Goal: Complete application form: Complete application form

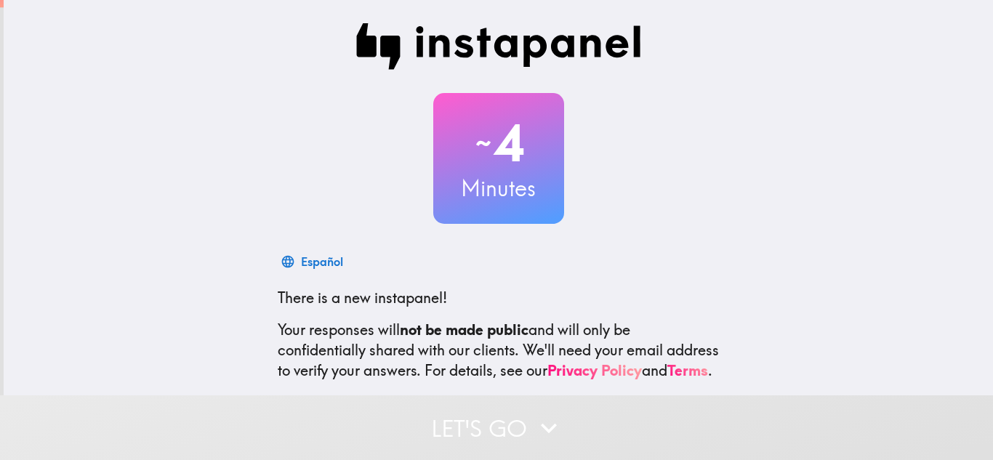
scroll to position [145, 0]
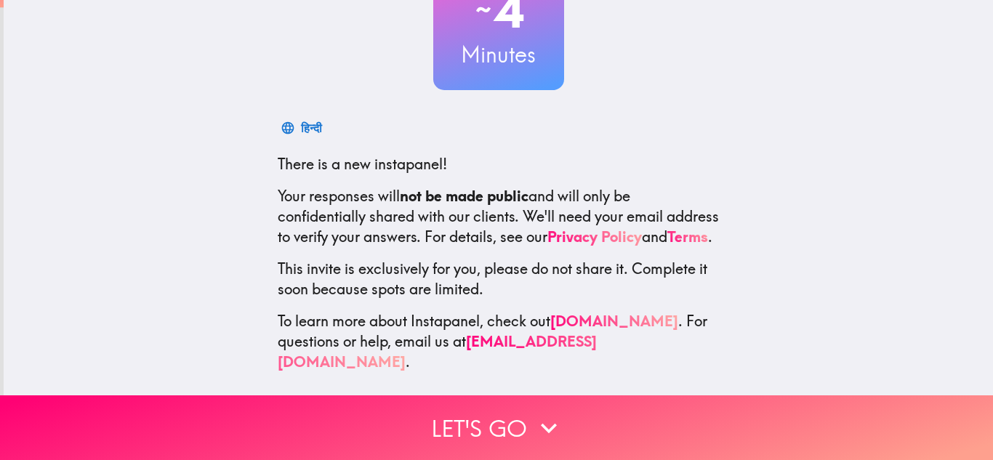
drag, startPoint x: 627, startPoint y: 328, endPoint x: 457, endPoint y: 182, distance: 223.7
click at [457, 187] on b "not be made public" at bounding box center [464, 196] width 129 height 18
drag, startPoint x: 656, startPoint y: 329, endPoint x: 528, endPoint y: 296, distance: 132.0
click at [532, 286] on div "العربية There is a new instapanel! Your responses will not be made public and w…" at bounding box center [498, 242] width 465 height 259
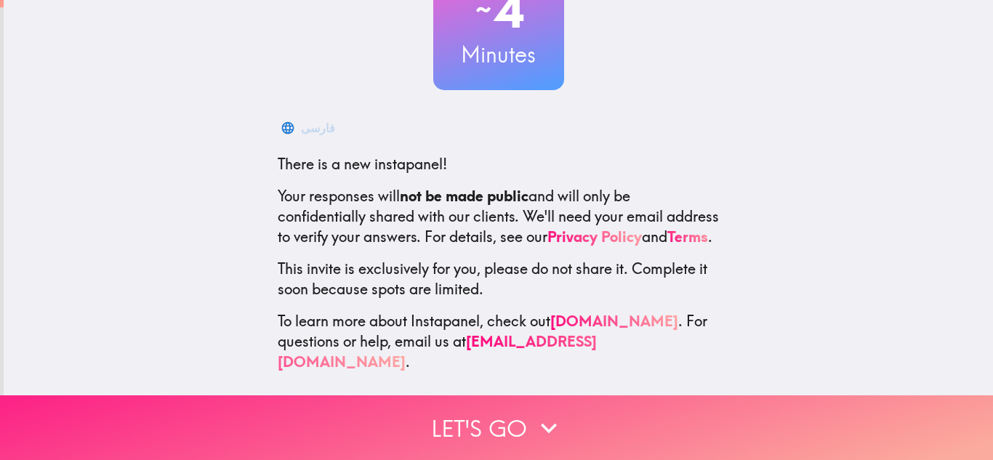
click at [494, 408] on button "Let's go" at bounding box center [496, 427] width 993 height 65
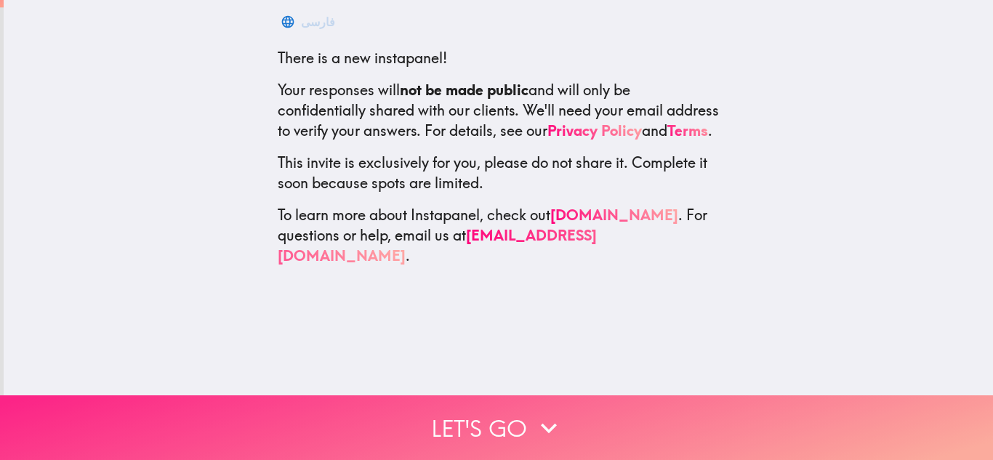
scroll to position [0, 0]
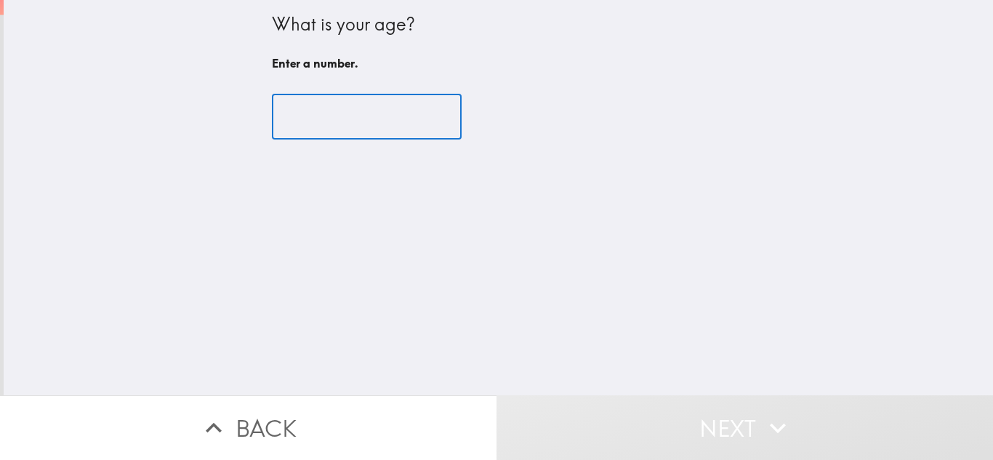
click at [336, 111] on input "number" at bounding box center [367, 116] width 190 height 45
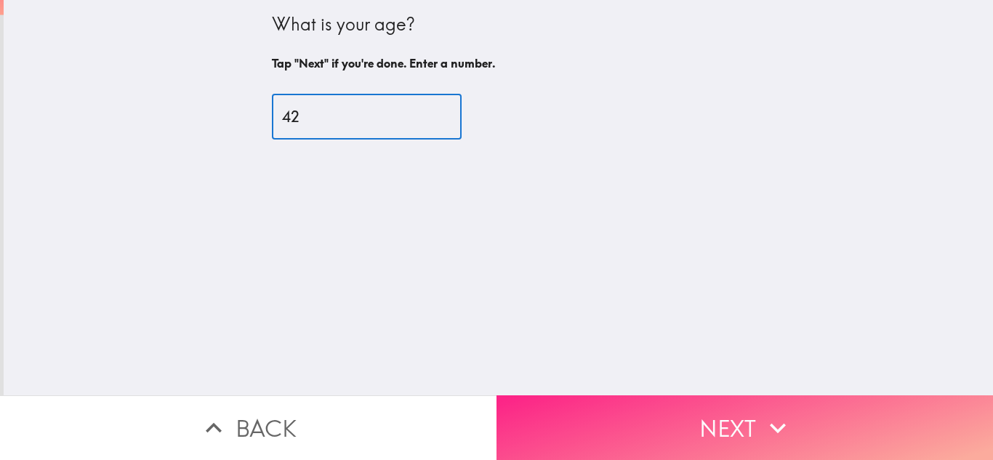
type input "42"
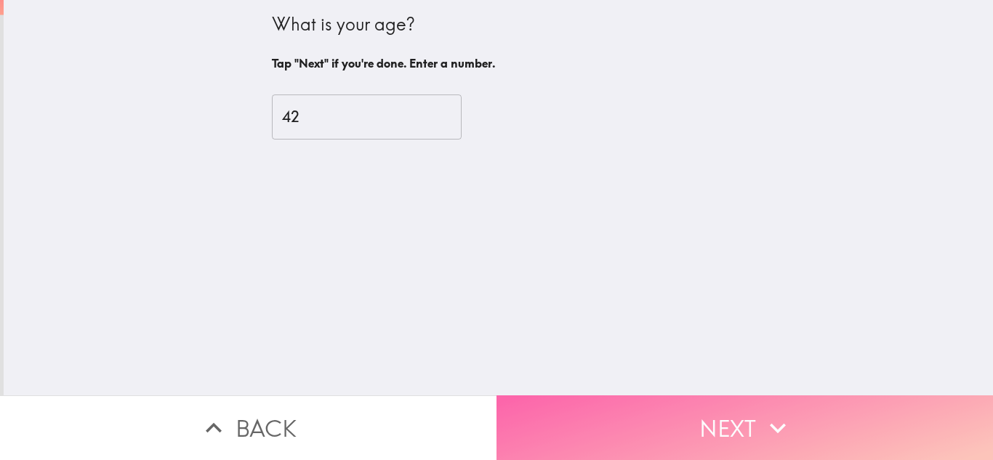
click at [680, 396] on button "Next" at bounding box center [744, 427] width 496 height 65
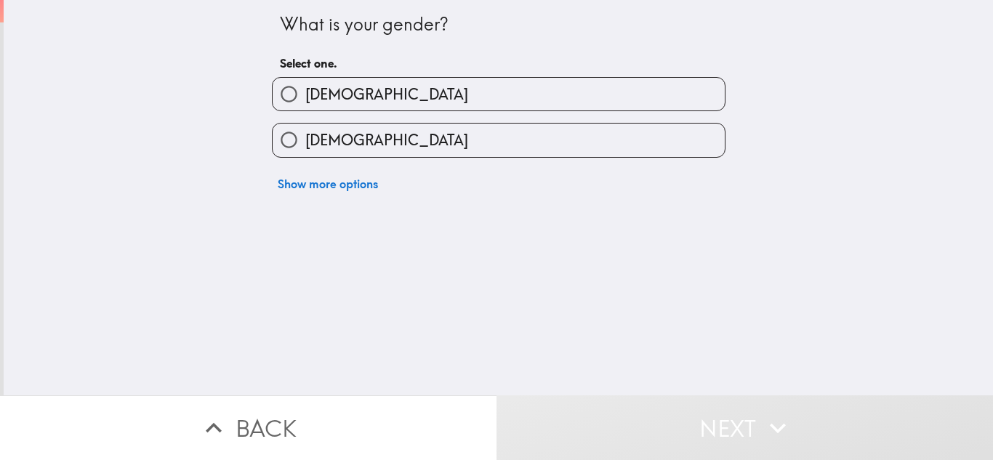
click at [282, 97] on input "[DEMOGRAPHIC_DATA]" at bounding box center [289, 94] width 33 height 33
radio input "true"
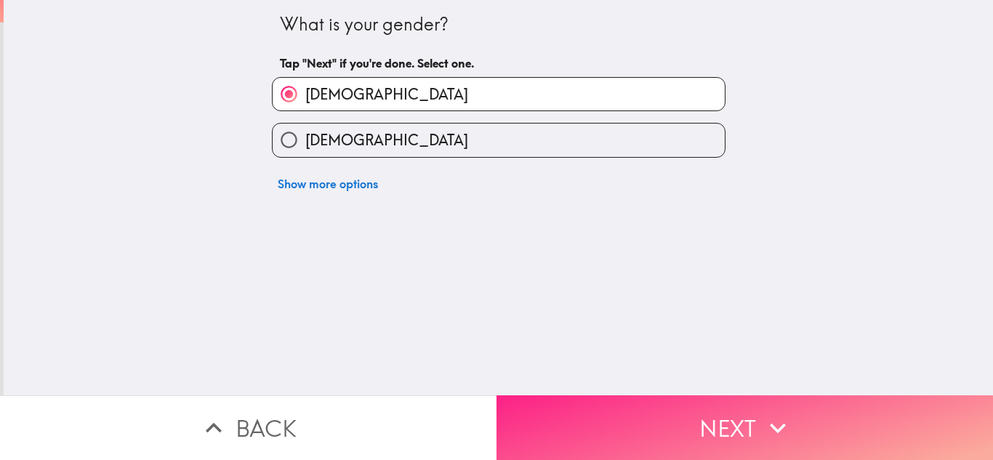
click at [715, 397] on button "Next" at bounding box center [744, 427] width 496 height 65
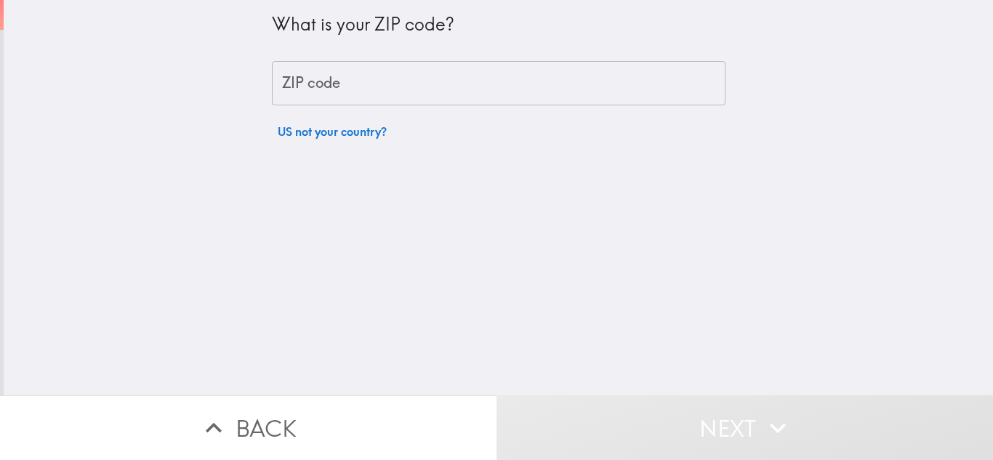
click at [329, 79] on input "ZIP code" at bounding box center [499, 83] width 454 height 45
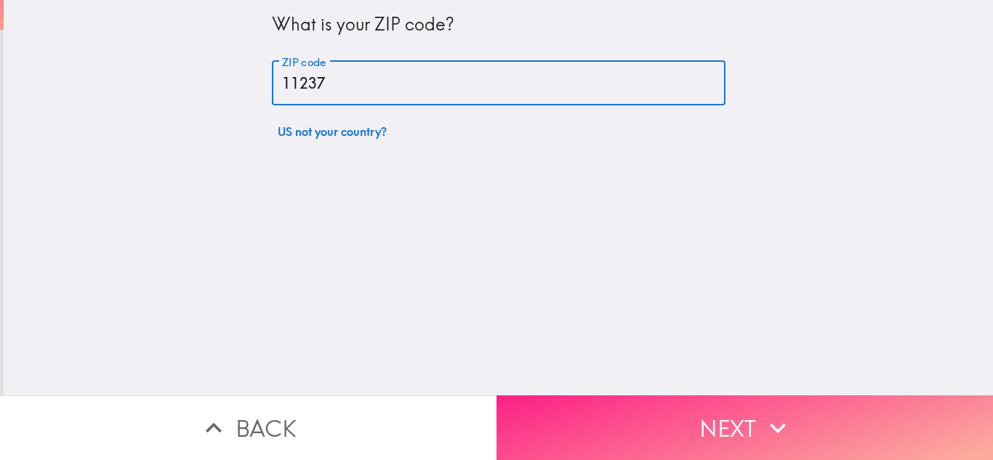
type input "11237"
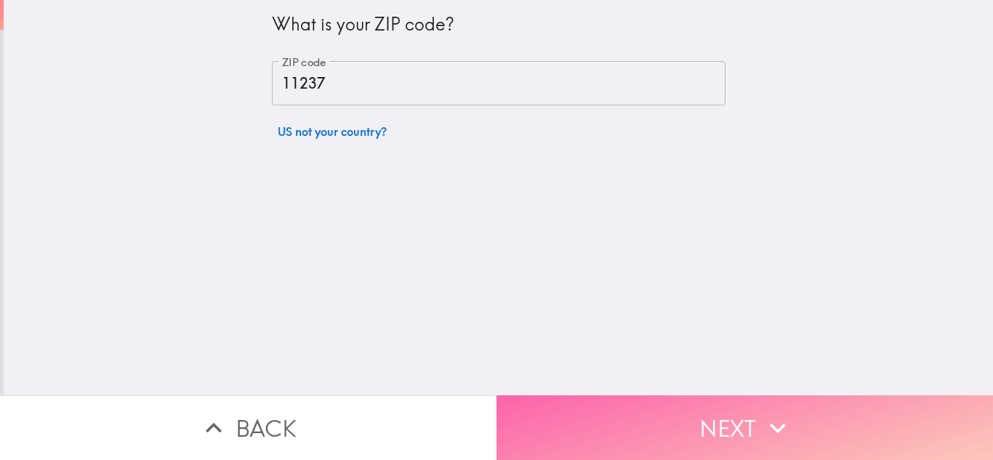
click at [639, 444] on button "Next" at bounding box center [744, 427] width 496 height 65
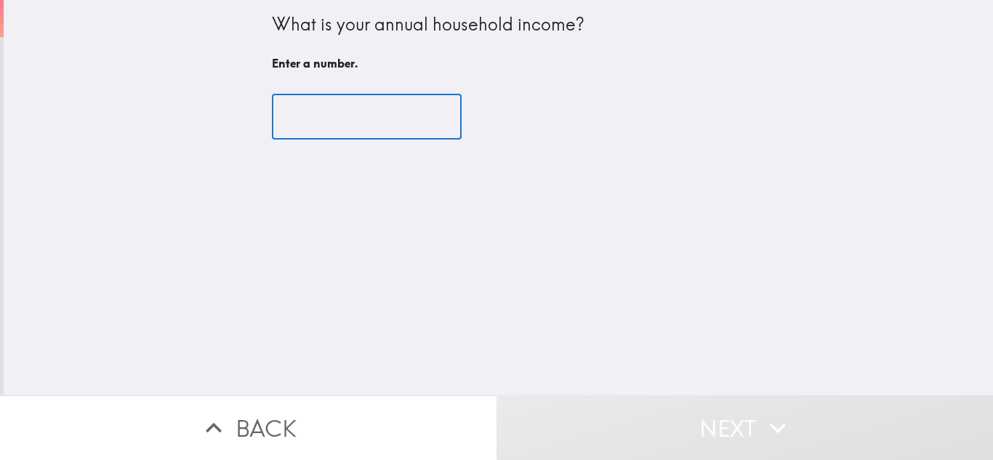
click at [379, 116] on input "number" at bounding box center [367, 116] width 190 height 45
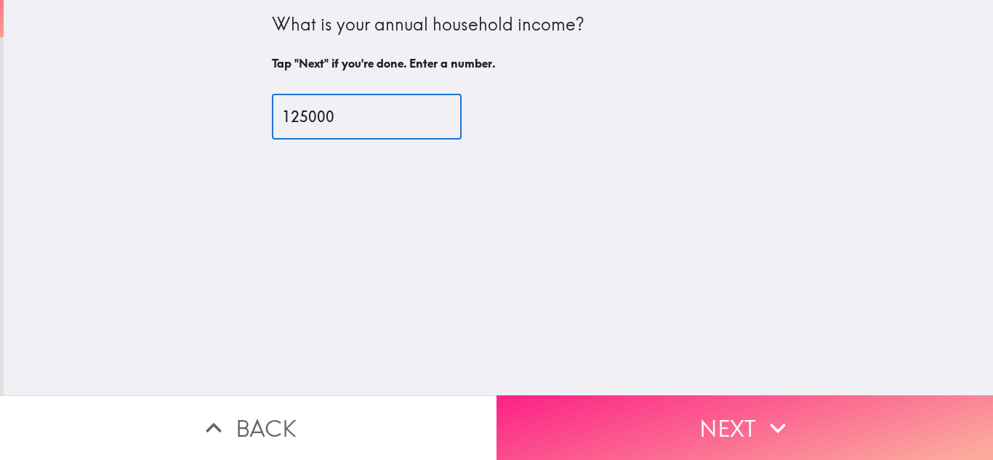
type input "125000"
click at [709, 404] on button "Next" at bounding box center [744, 427] width 496 height 65
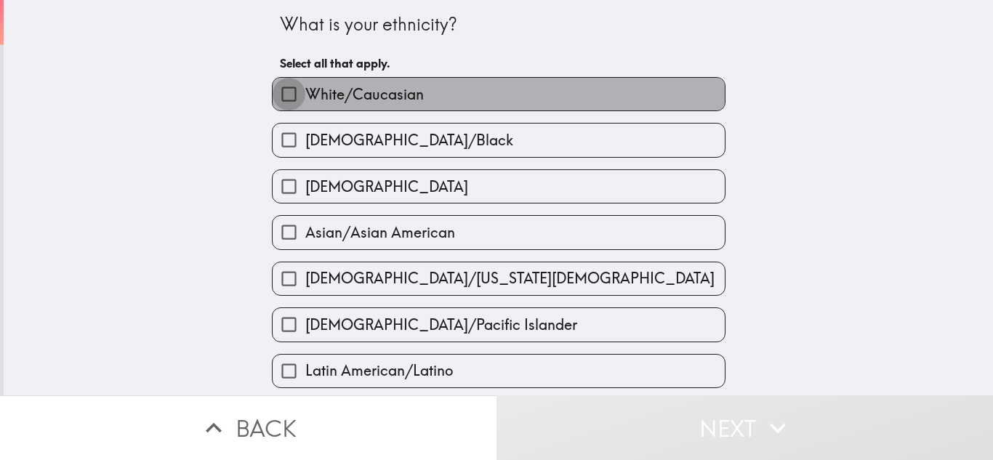
click at [275, 89] on input "White/Caucasian" at bounding box center [289, 94] width 33 height 33
checkbox input "true"
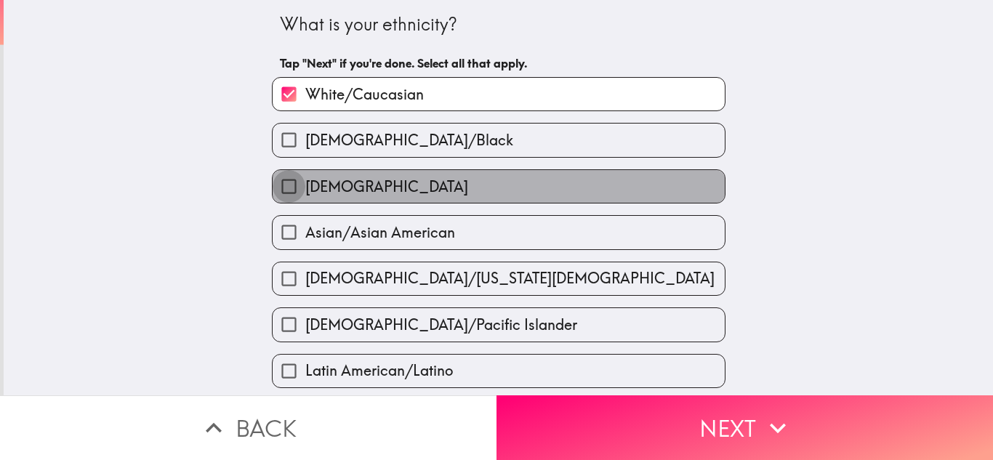
click at [274, 177] on input "[DEMOGRAPHIC_DATA]" at bounding box center [289, 186] width 33 height 33
checkbox input "true"
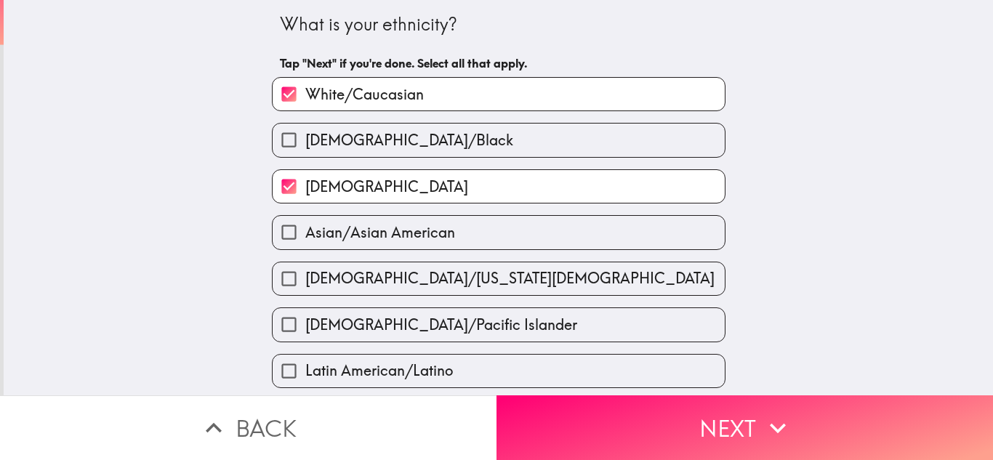
scroll to position [218, 0]
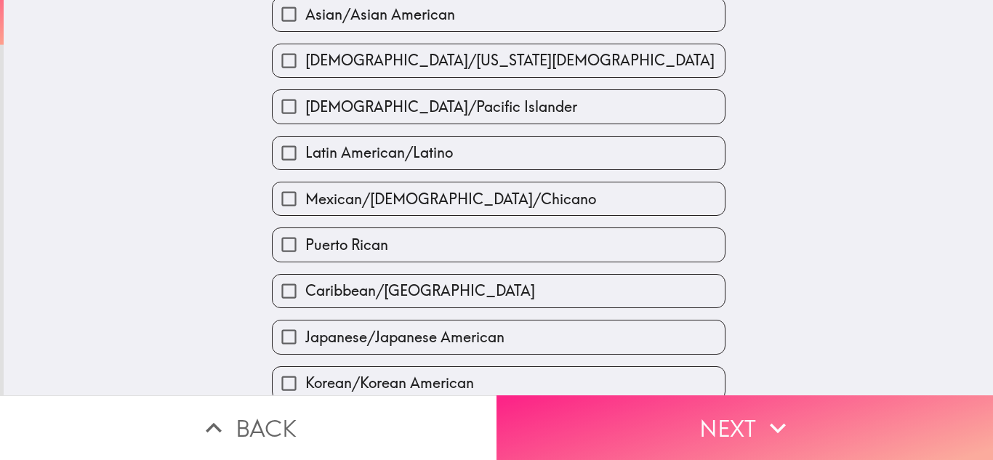
click at [688, 412] on button "Next" at bounding box center [744, 427] width 496 height 65
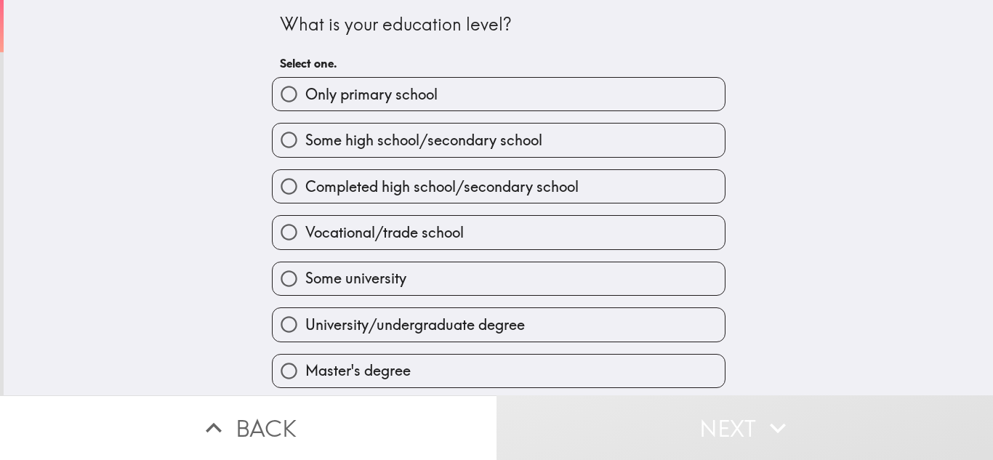
scroll to position [49, 0]
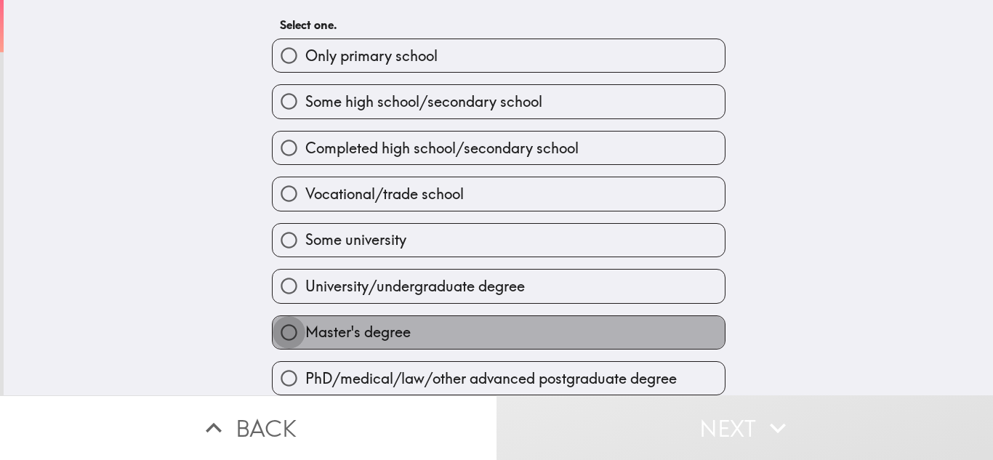
click at [277, 324] on input "Master's degree" at bounding box center [289, 332] width 33 height 33
radio input "true"
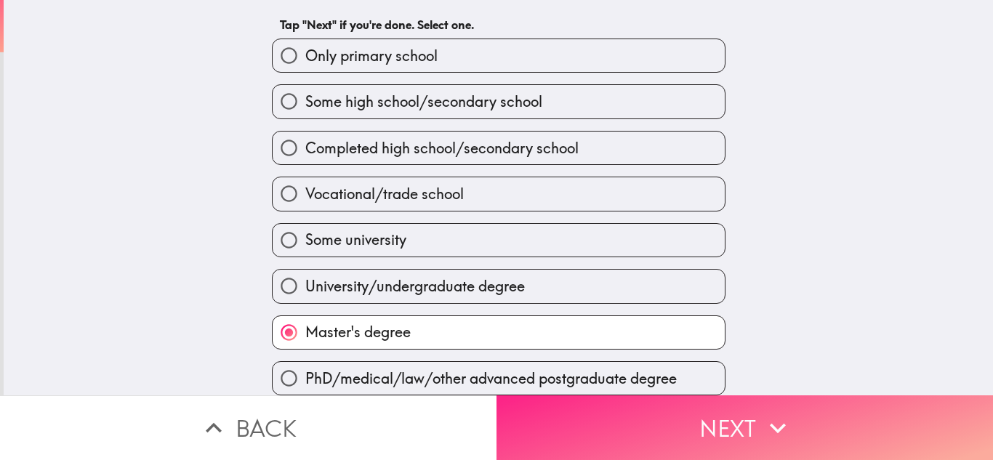
click at [560, 416] on button "Next" at bounding box center [744, 427] width 496 height 65
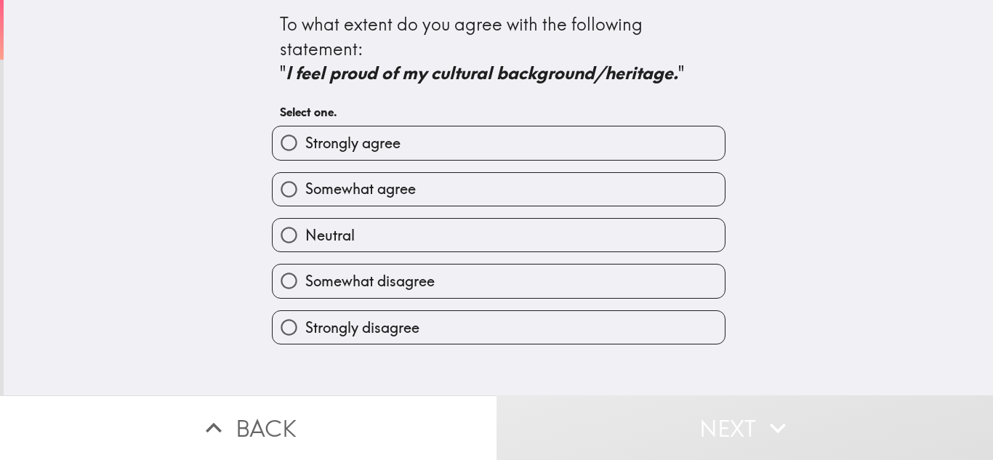
click at [393, 78] on icon "I feel proud of my cultural background/heritage." at bounding box center [482, 73] width 393 height 22
click at [387, 186] on span "Somewhat agree" at bounding box center [360, 189] width 110 height 20
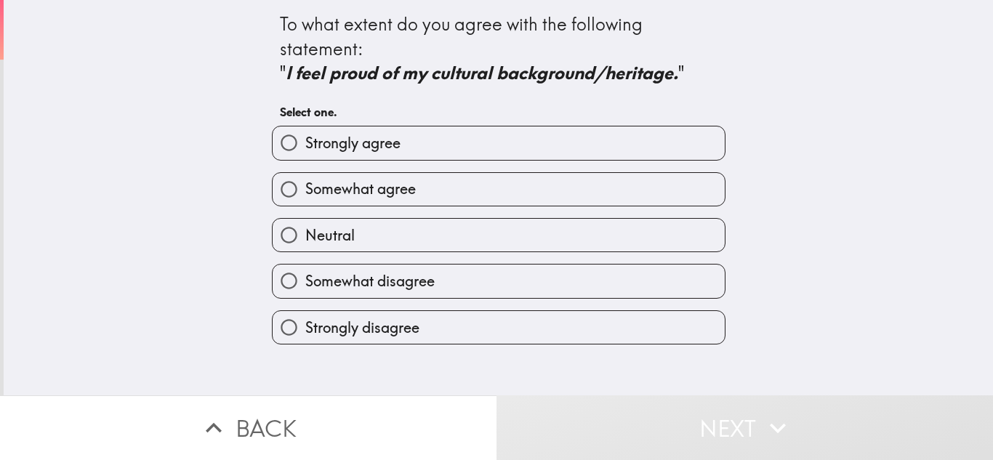
click at [305, 186] on input "Somewhat agree" at bounding box center [289, 189] width 33 height 33
radio input "true"
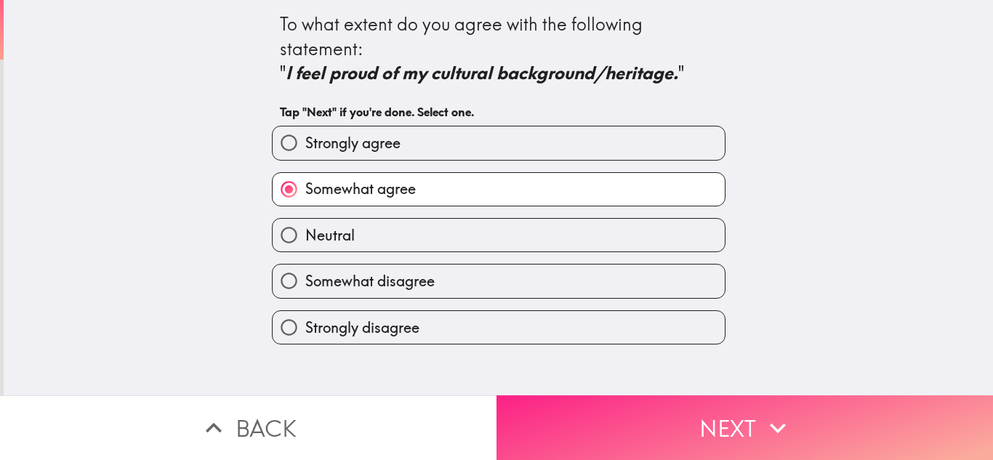
click at [675, 416] on button "Next" at bounding box center [744, 427] width 496 height 65
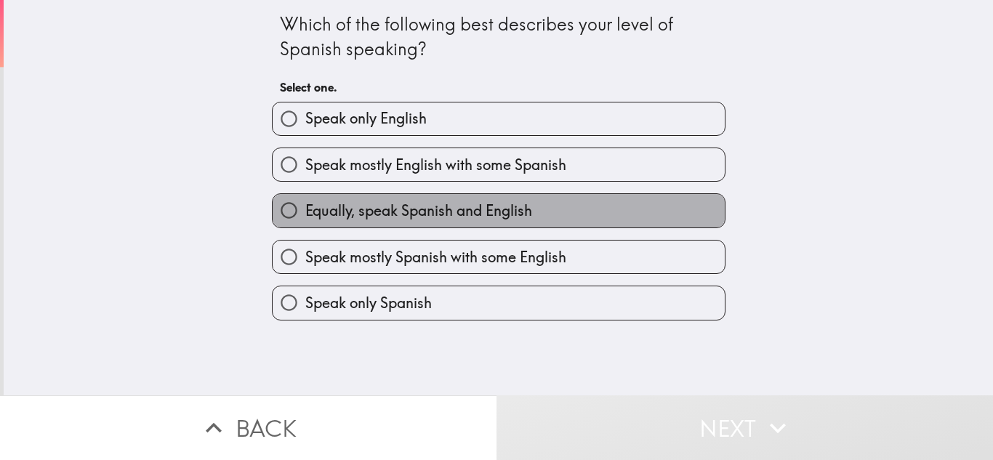
click at [521, 203] on span "Equally, speak Spanish and English" at bounding box center [418, 211] width 227 height 20
click at [305, 203] on input "Equally, speak Spanish and English" at bounding box center [289, 210] width 33 height 33
radio input "true"
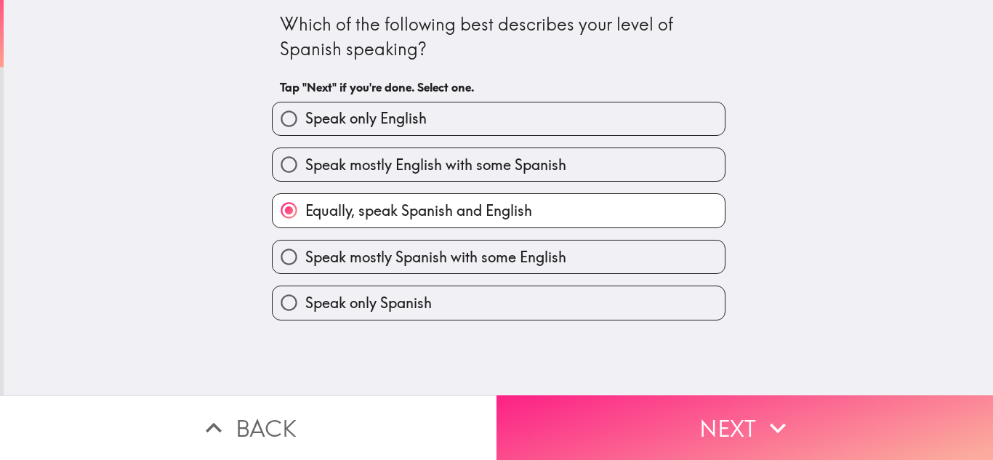
click at [716, 406] on button "Next" at bounding box center [744, 427] width 496 height 65
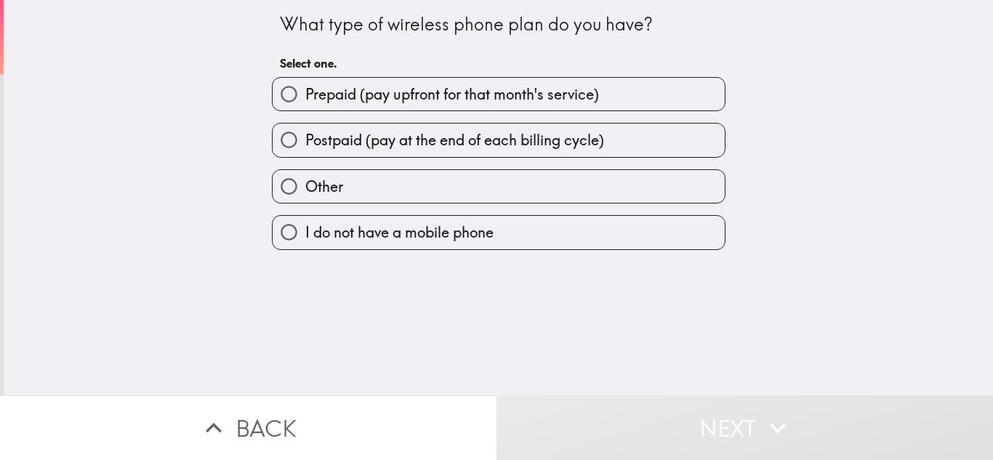
click at [378, 100] on span "Prepaid (pay upfront for that month's service)" at bounding box center [452, 94] width 294 height 20
click at [305, 100] on input "Prepaid (pay upfront for that month's service)" at bounding box center [289, 94] width 33 height 33
radio input "true"
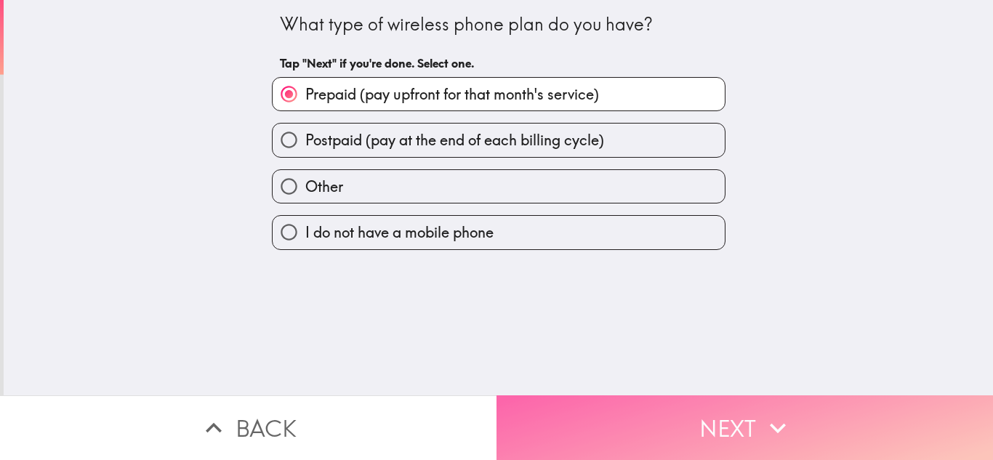
click at [635, 430] on button "Next" at bounding box center [744, 427] width 496 height 65
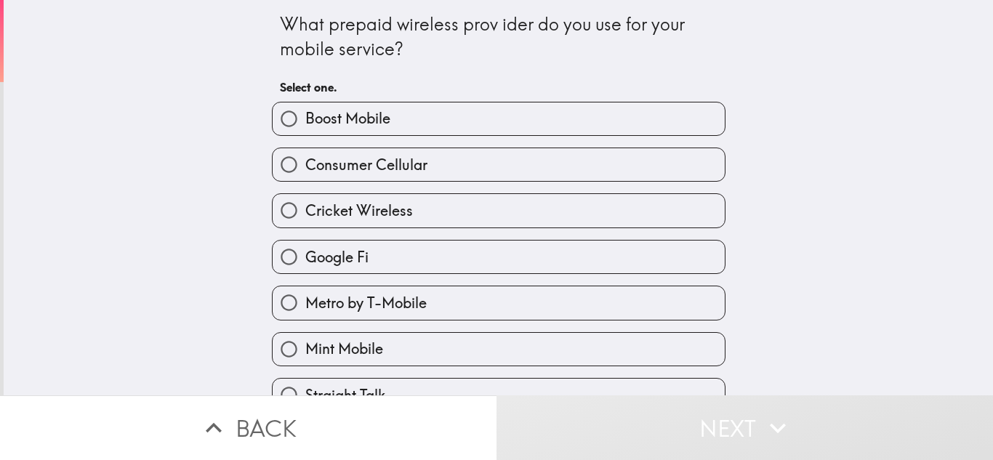
drag, startPoint x: 382, startPoint y: 47, endPoint x: 276, endPoint y: 26, distance: 107.5
click at [280, 26] on div "What prepaid wireless prov ider do you use for your mobile service?" at bounding box center [499, 36] width 438 height 49
click at [345, 49] on div "What prepaid wireless prov ider do you use for your mobile service?" at bounding box center [499, 36] width 438 height 49
click at [120, 192] on div "What prepaid wireless prov ider do you use for your mobile service? Select one.…" at bounding box center [498, 197] width 989 height 395
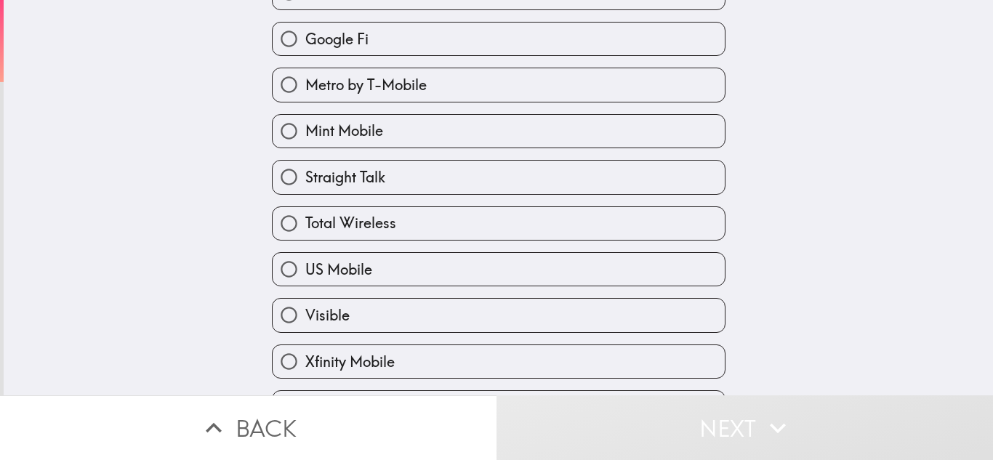
scroll to position [259, 0]
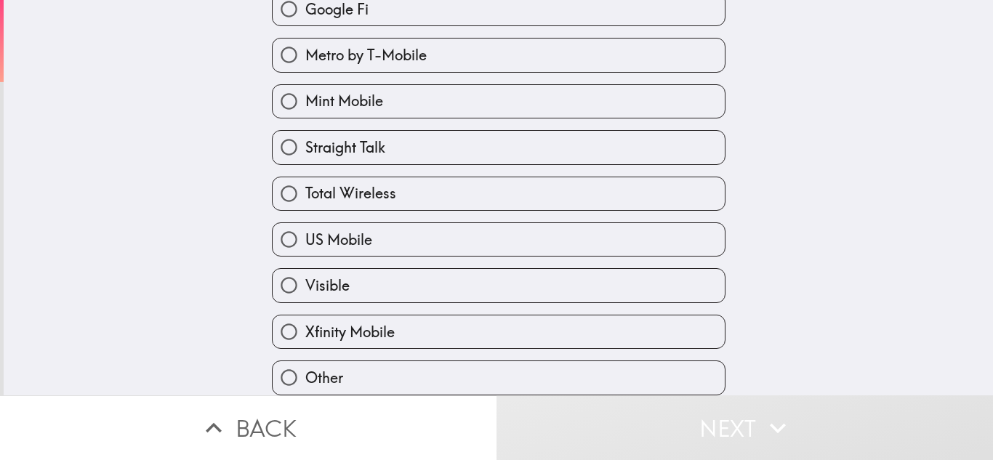
click at [226, 211] on div "What prepaid wireless prov ider do you use for your mobile service? Select one.…" at bounding box center [498, 197] width 989 height 395
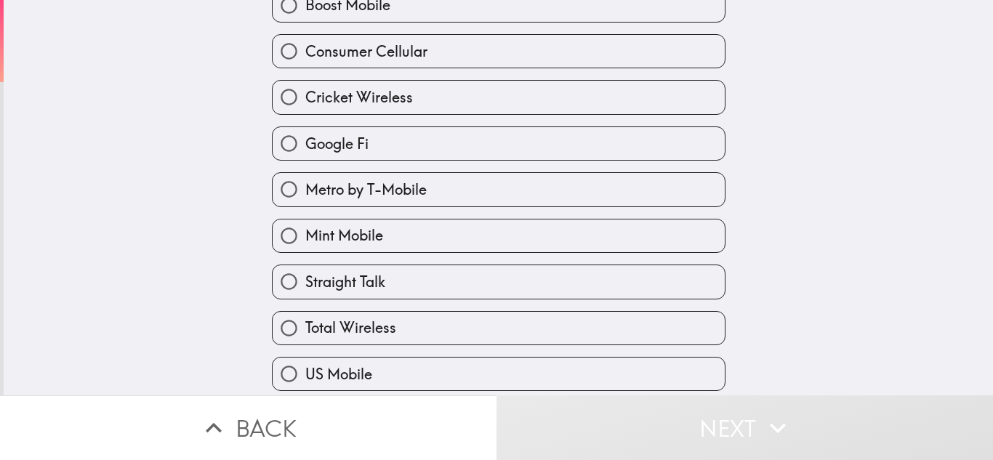
click at [331, 198] on span "Metro by T-Mobile" at bounding box center [365, 190] width 121 height 20
click at [305, 198] on input "Metro by T-Mobile" at bounding box center [289, 189] width 33 height 33
radio input "true"
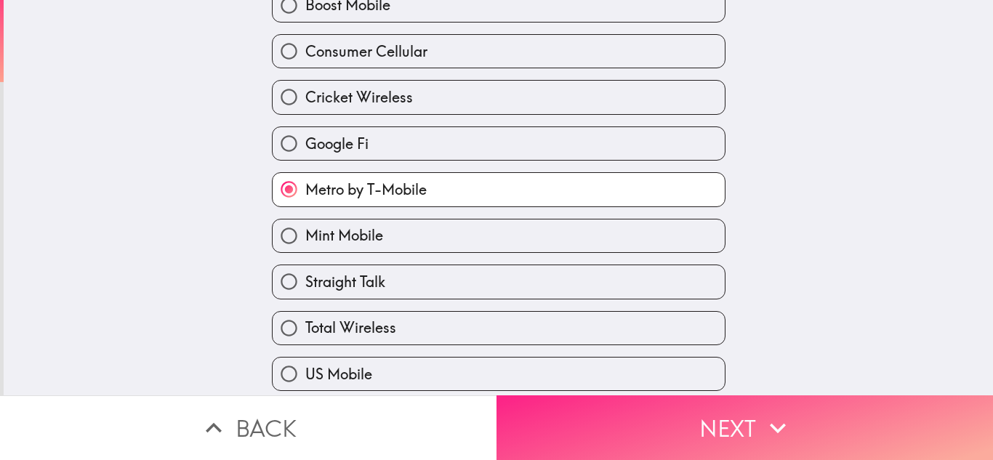
click at [830, 426] on button "Next" at bounding box center [744, 427] width 496 height 65
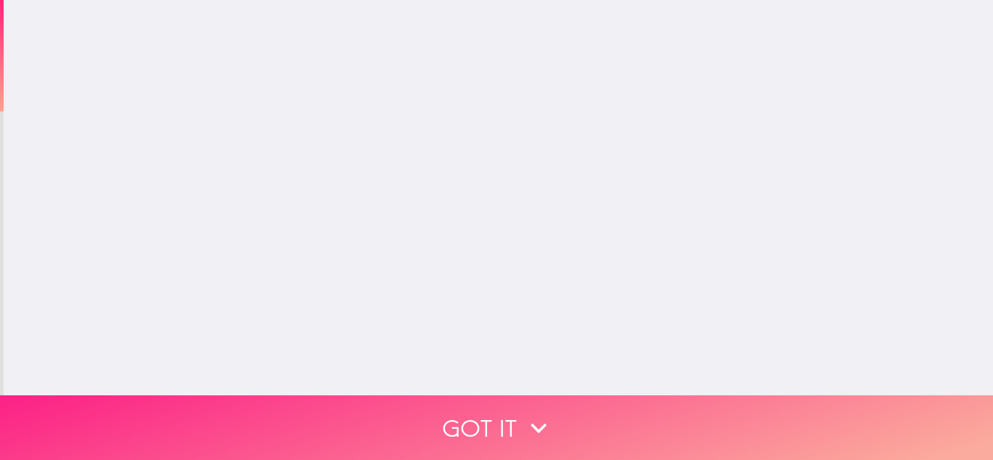
scroll to position [0, 0]
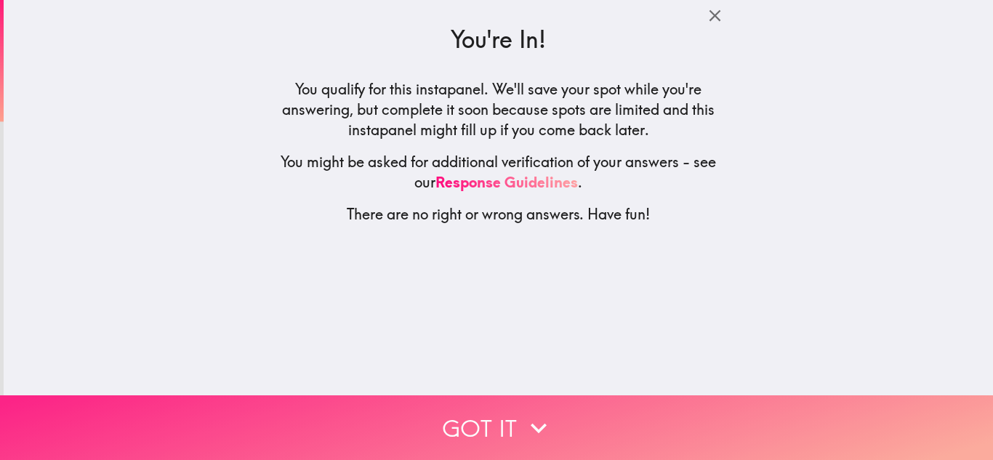
click at [546, 414] on icon "button" at bounding box center [539, 428] width 32 height 32
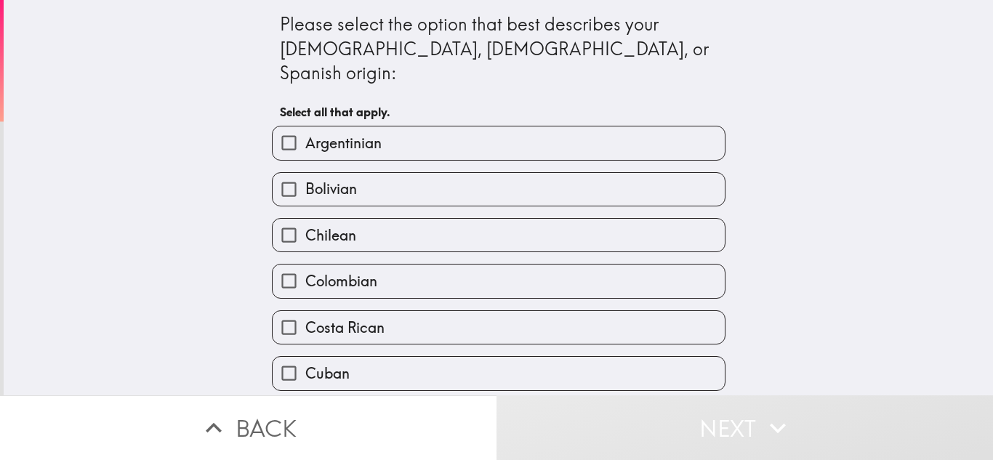
click at [122, 209] on div "Please select the option that best describes your [DEMOGRAPHIC_DATA], [DEMOGRAP…" at bounding box center [498, 197] width 989 height 395
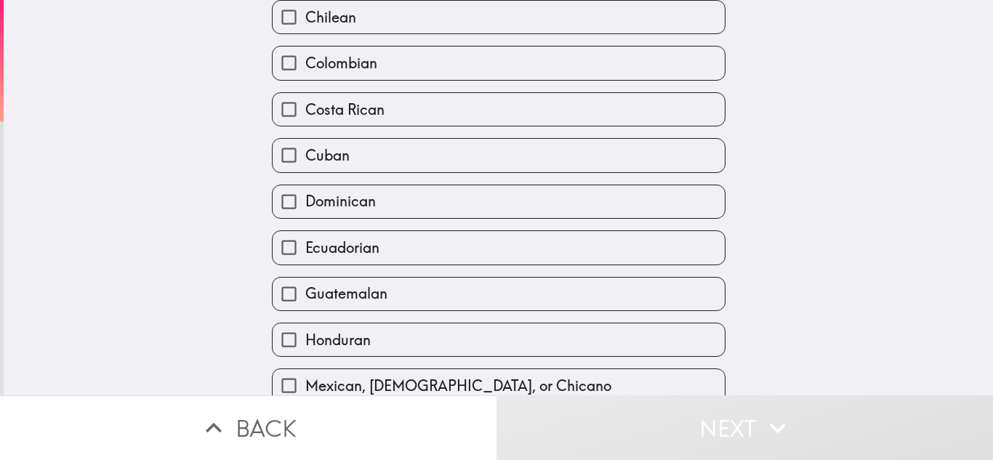
scroll to position [436, 0]
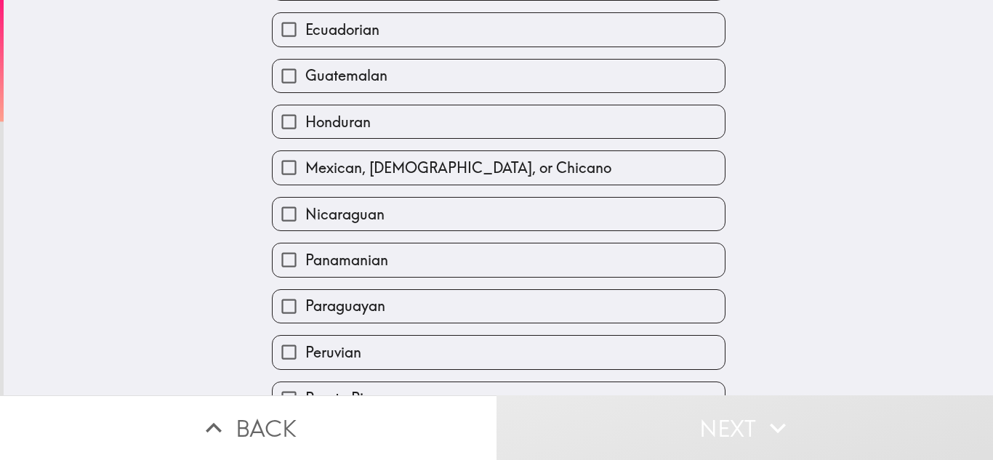
click at [318, 158] on span "Mexican, [DEMOGRAPHIC_DATA], or Chicano" at bounding box center [458, 168] width 306 height 20
click at [305, 151] on input "Mexican, [DEMOGRAPHIC_DATA], or Chicano" at bounding box center [289, 167] width 33 height 33
checkbox input "true"
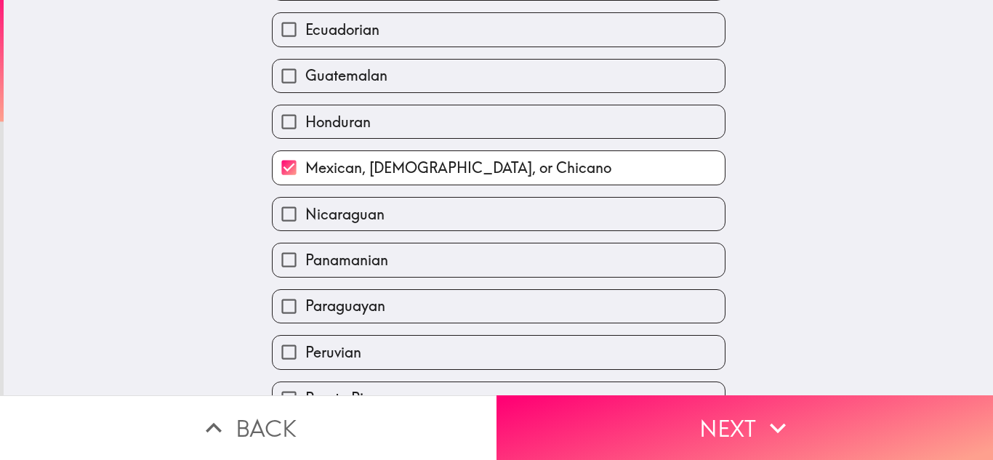
scroll to position [720, 0]
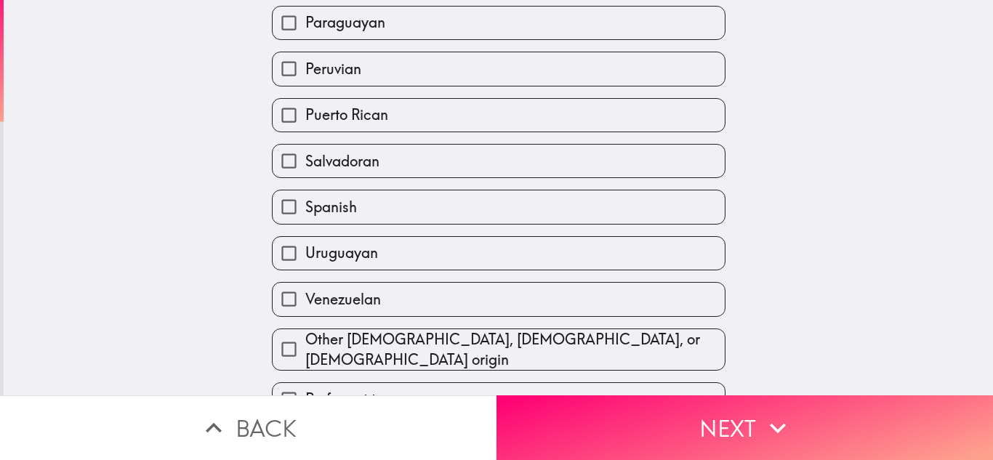
click at [140, 230] on div "Please select the option that best describes your [DEMOGRAPHIC_DATA], [DEMOGRAP…" at bounding box center [498, 197] width 989 height 395
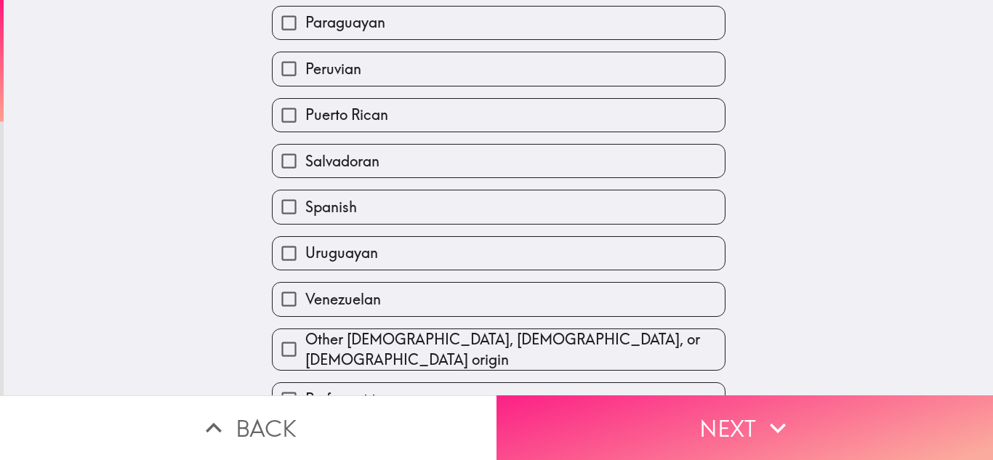
click at [708, 430] on button "Next" at bounding box center [744, 427] width 496 height 65
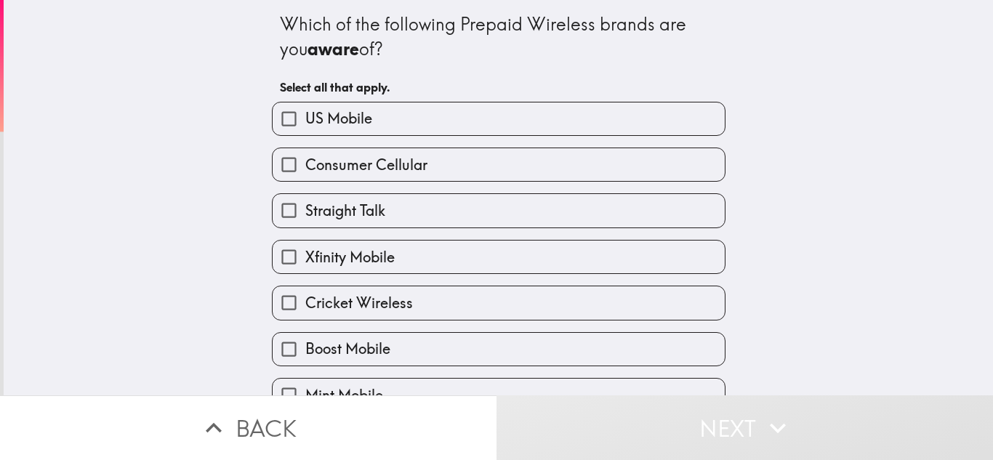
click at [326, 38] on div "Which of the following Prepaid Wireless brands are you aware of?" at bounding box center [499, 36] width 438 height 49
click at [307, 48] on b "aware" at bounding box center [333, 49] width 52 height 22
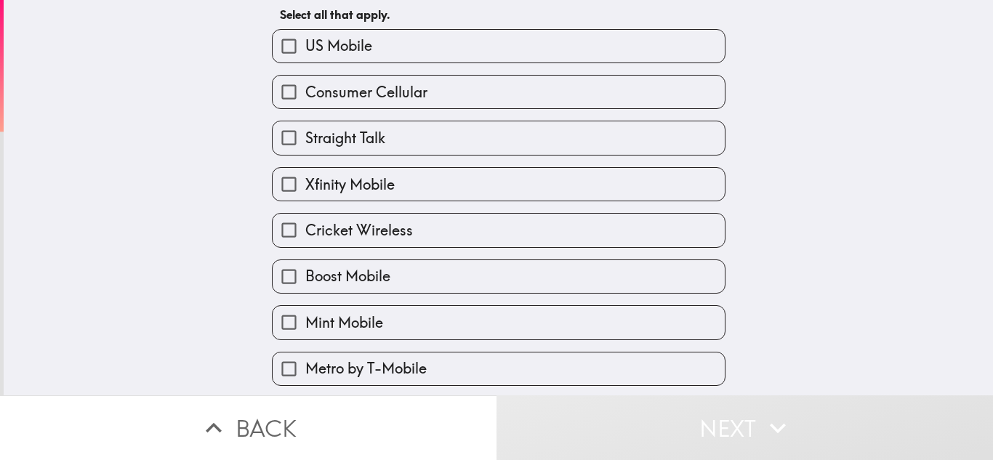
scroll to position [218, 0]
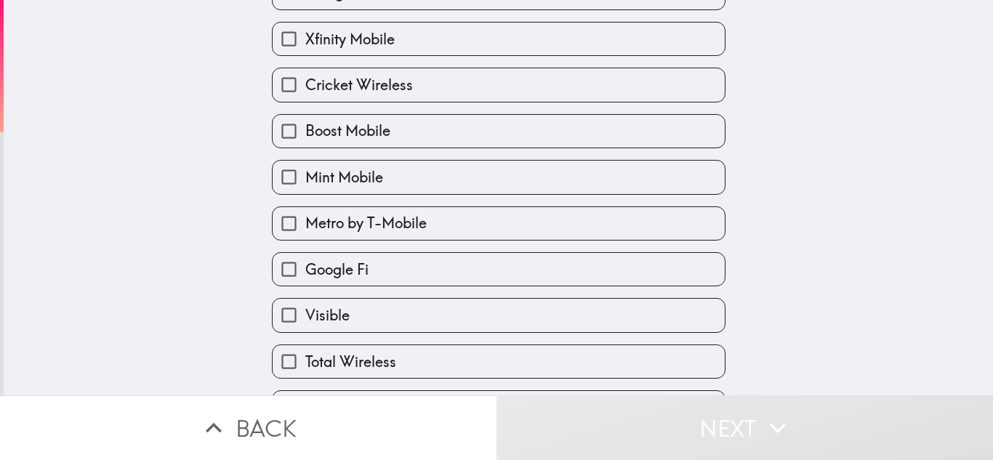
click at [339, 214] on span "Metro by T-Mobile" at bounding box center [365, 223] width 121 height 20
click at [305, 214] on input "Metro by T-Mobile" at bounding box center [289, 223] width 33 height 33
checkbox input "true"
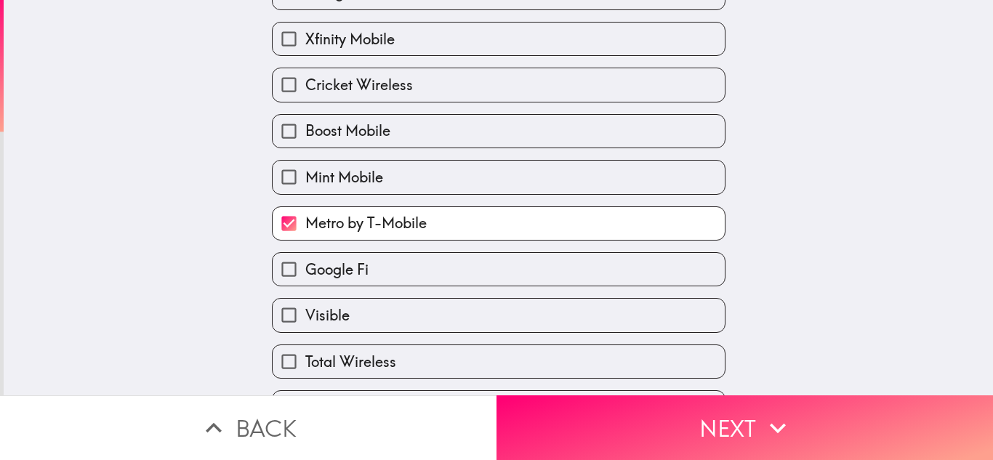
scroll to position [259, 0]
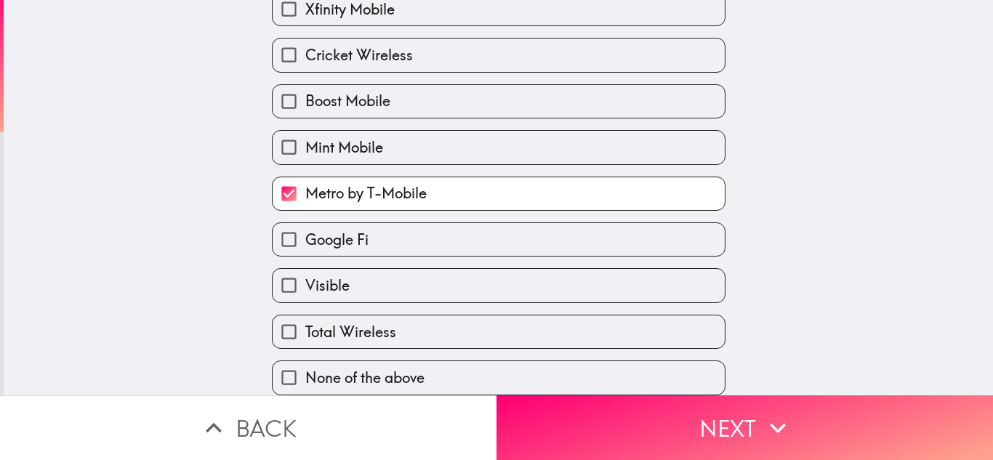
click at [192, 139] on div "Which of the following Prepaid Wireless brands are you aware of? Tap "Next" if …" at bounding box center [498, 197] width 989 height 395
click at [340, 91] on span "Boost Mobile" at bounding box center [347, 101] width 85 height 20
click at [305, 90] on input "Boost Mobile" at bounding box center [289, 101] width 33 height 33
checkbox input "true"
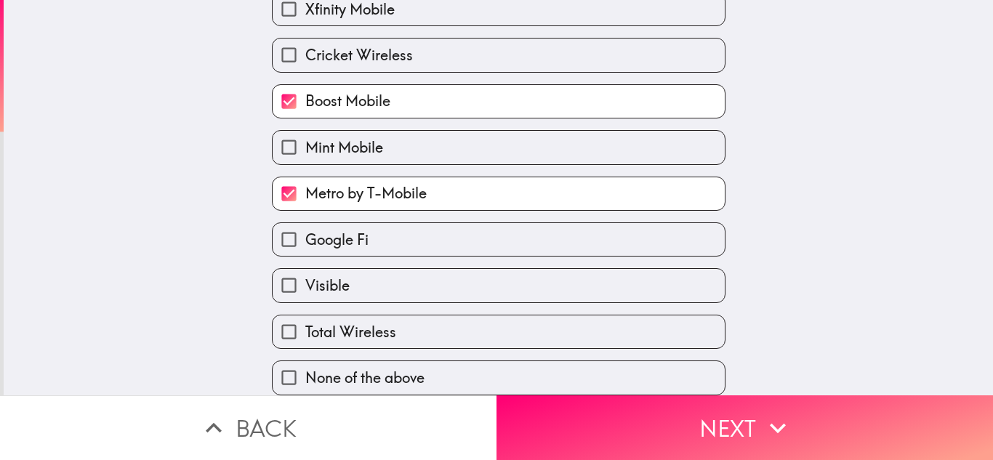
scroll to position [41, 0]
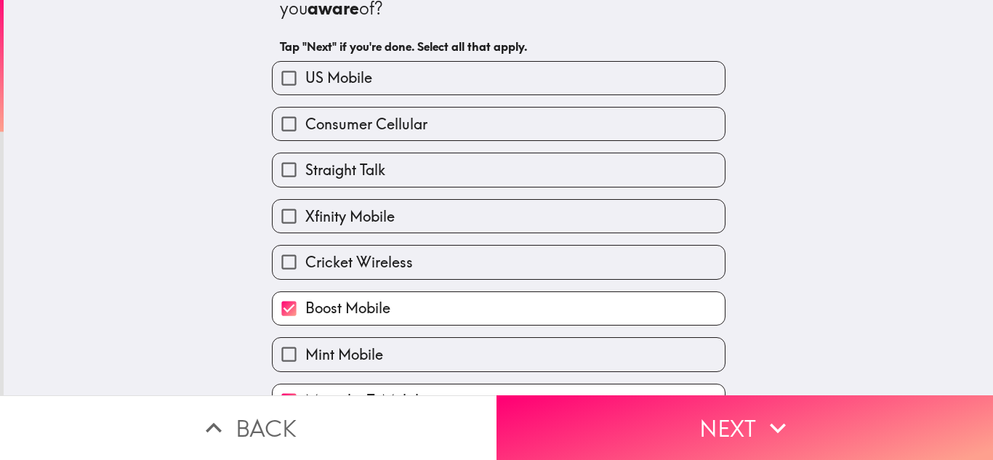
click at [375, 76] on label "US Mobile" at bounding box center [499, 78] width 452 height 33
click at [305, 76] on input "US Mobile" at bounding box center [289, 78] width 33 height 33
checkbox input "true"
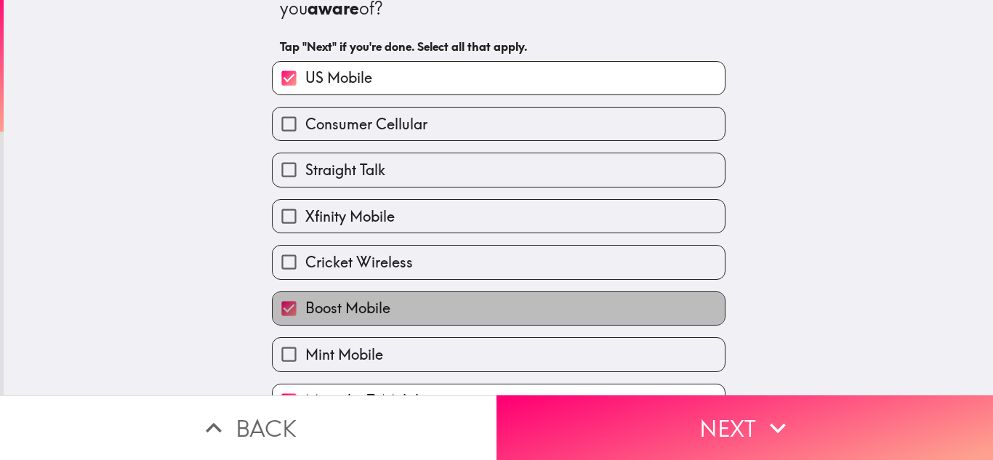
click at [365, 309] on span "Boost Mobile" at bounding box center [347, 308] width 85 height 20
click at [305, 309] on input "Boost Mobile" at bounding box center [289, 308] width 33 height 33
checkbox input "false"
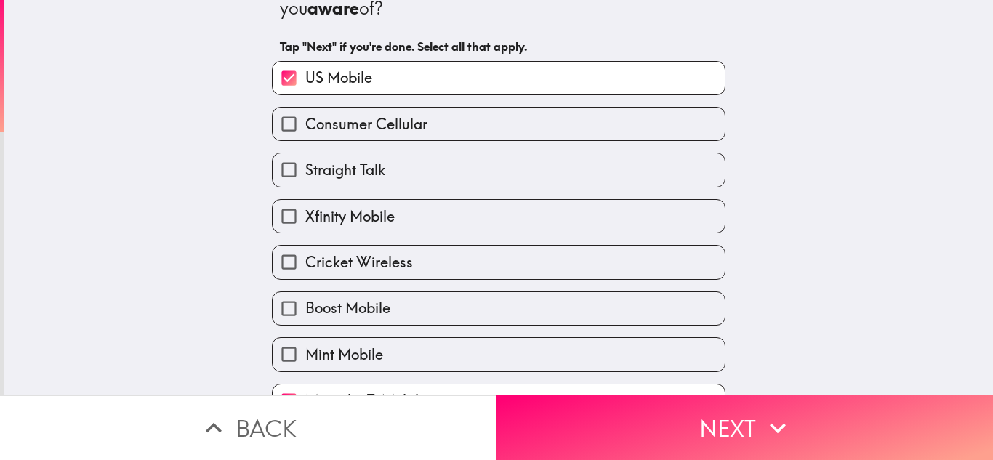
click at [150, 197] on div "Which of the following Prepaid Wireless brands are you aware of? Tap "Next" if …" at bounding box center [498, 156] width 989 height 395
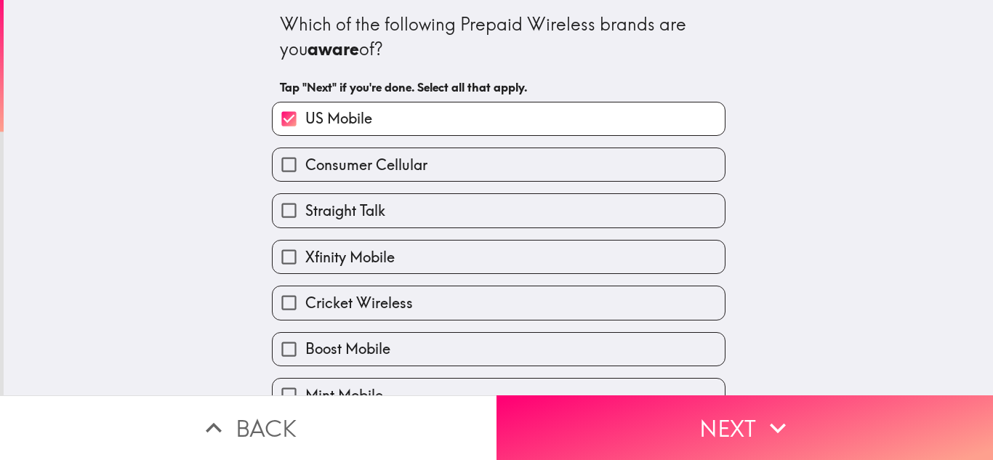
scroll to position [259, 0]
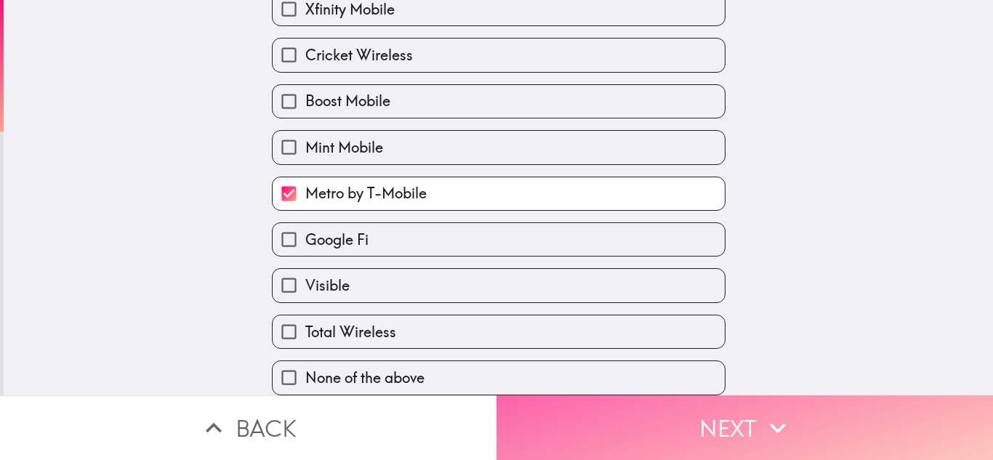
click at [746, 410] on button "Next" at bounding box center [744, 427] width 496 height 65
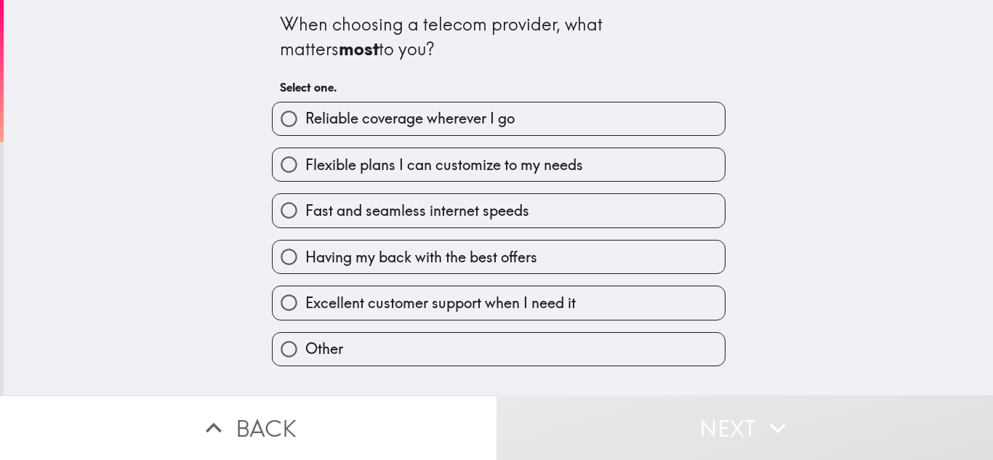
click at [156, 228] on div "When choosing a telecom provider, what matters most to you? Select one. Reliabl…" at bounding box center [498, 197] width 989 height 395
drag, startPoint x: 273, startPoint y: 18, endPoint x: 919, endPoint y: 338, distance: 721.6
click at [919, 338] on div "When choosing a telecom provider, what matters most to you? Select one. Reliabl…" at bounding box center [498, 197] width 989 height 395
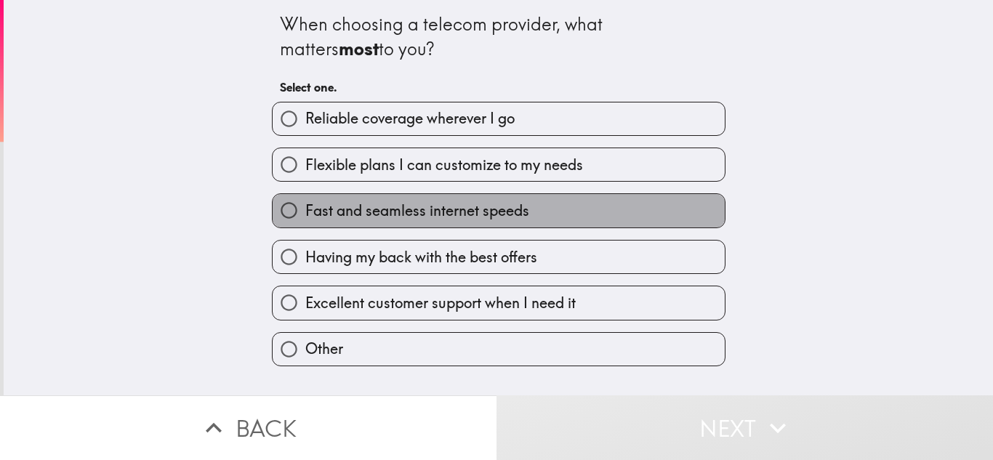
click at [495, 219] on span "Fast and seamless internet speeds" at bounding box center [417, 211] width 224 height 20
click at [305, 219] on input "Fast and seamless internet speeds" at bounding box center [289, 210] width 33 height 33
radio input "true"
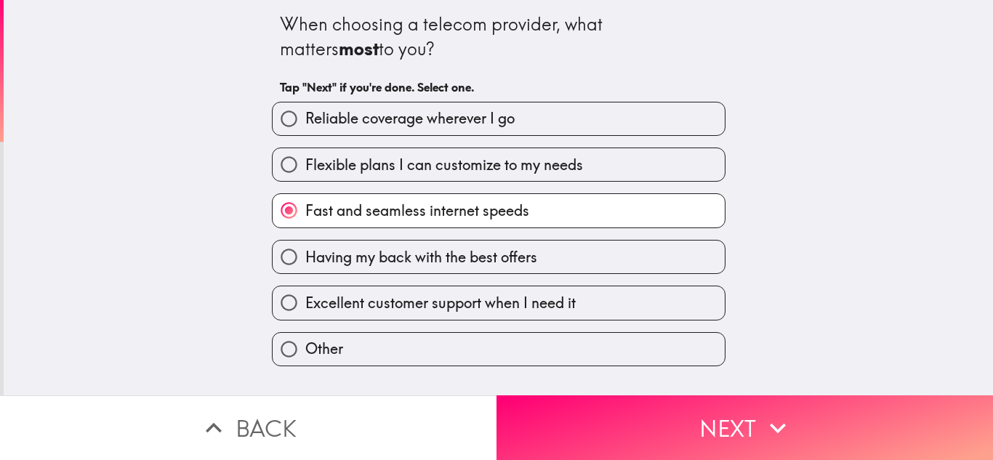
click at [597, 370] on div "When choosing a telecom provider, what matters most to you? Tap "Next" if you'r…" at bounding box center [498, 197] width 989 height 395
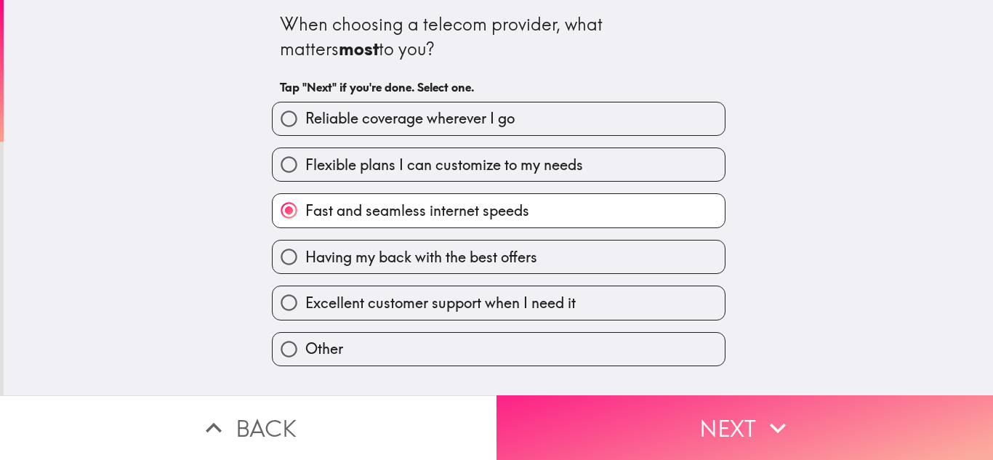
click at [601, 407] on button "Next" at bounding box center [744, 427] width 496 height 65
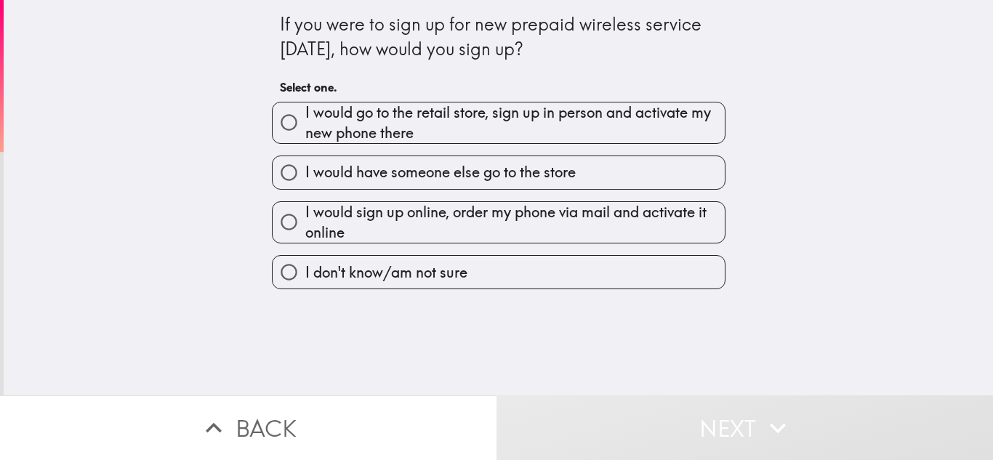
click at [209, 97] on div "If you were to sign up for new prepaid wireless service [DATE], how would you s…" at bounding box center [498, 197] width 989 height 395
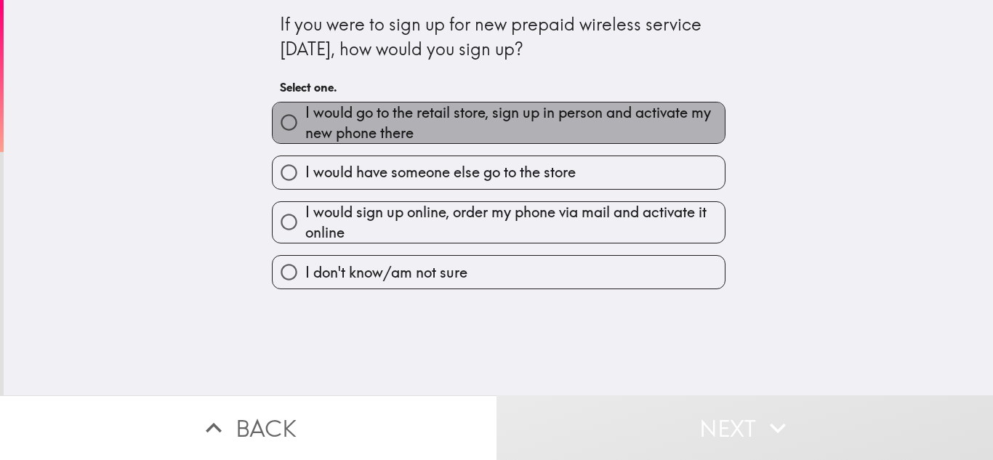
click at [422, 124] on span "I would go to the retail store, sign up in person and activate my new phone the…" at bounding box center [514, 122] width 419 height 41
click at [305, 124] on input "I would go to the retail store, sign up in person and activate my new phone the…" at bounding box center [289, 122] width 33 height 33
radio input "true"
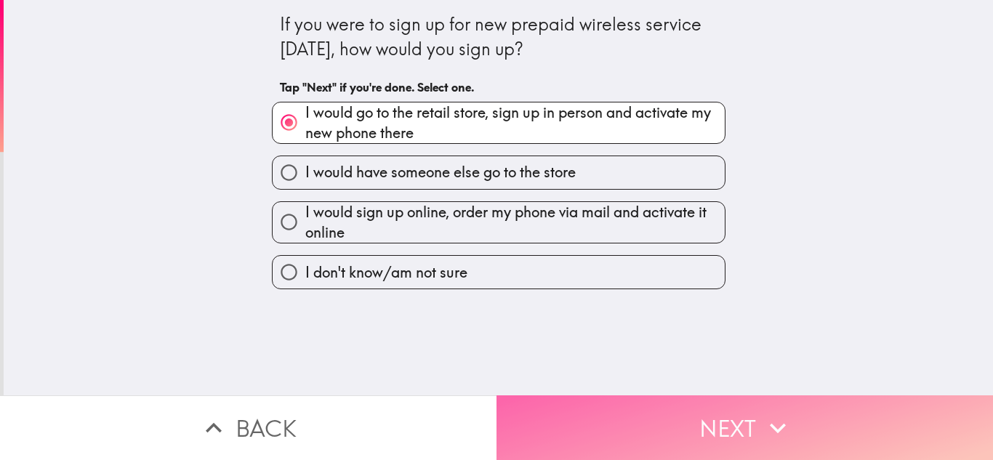
click at [716, 403] on button "Next" at bounding box center [744, 427] width 496 height 65
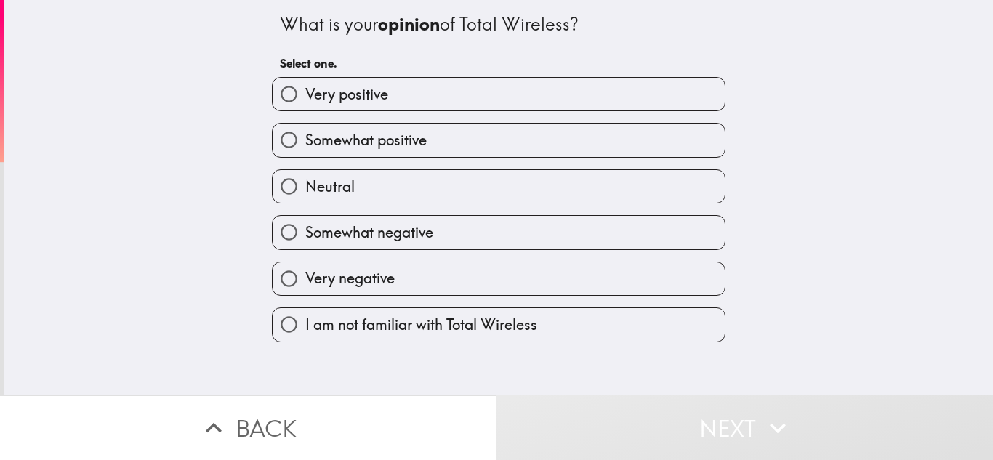
click at [369, 139] on span "Somewhat positive" at bounding box center [365, 140] width 121 height 20
click at [305, 139] on input "Somewhat positive" at bounding box center [289, 140] width 33 height 33
radio input "true"
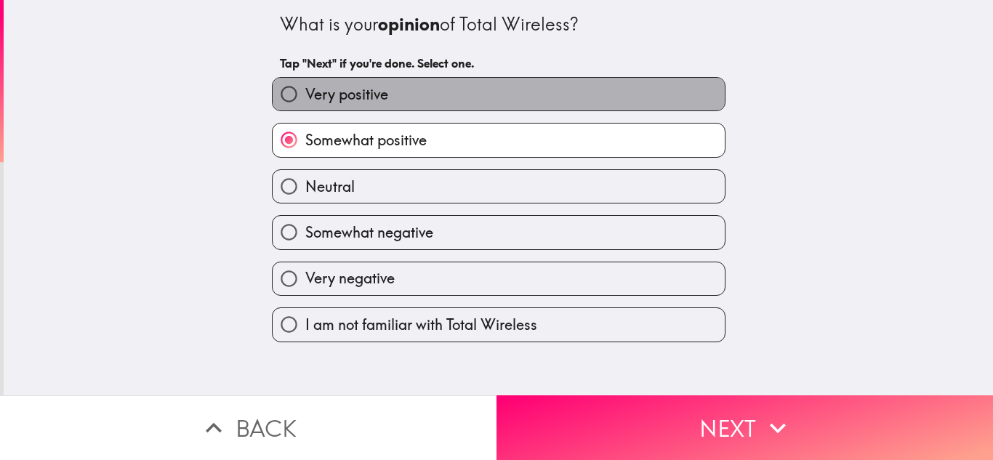
click at [386, 88] on label "Very positive" at bounding box center [499, 94] width 452 height 33
click at [305, 88] on input "Very positive" at bounding box center [289, 94] width 33 height 33
radio input "true"
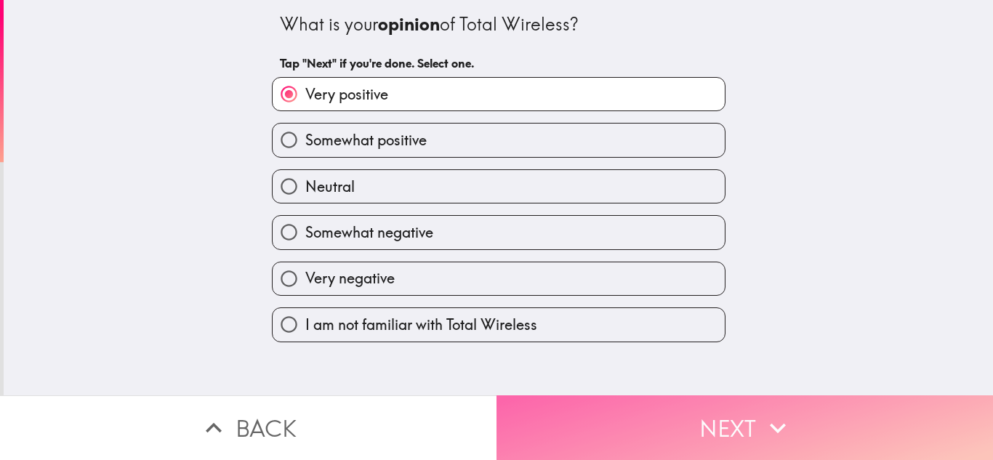
click at [683, 414] on button "Next" at bounding box center [744, 427] width 496 height 65
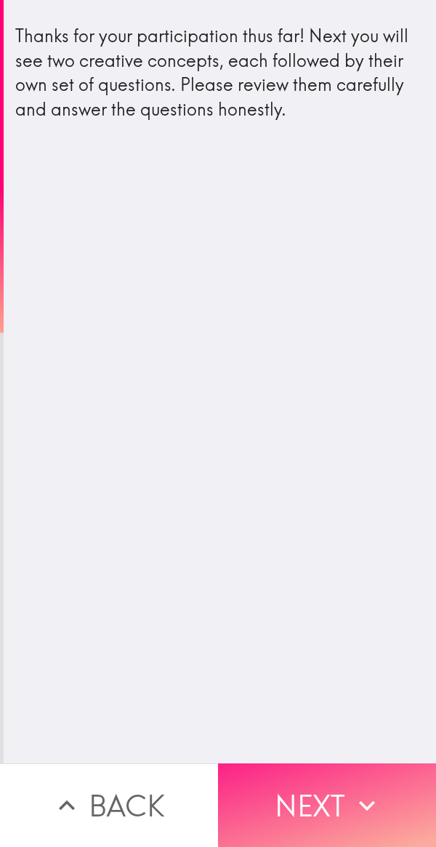
click at [326, 459] on button "Next" at bounding box center [327, 805] width 218 height 84
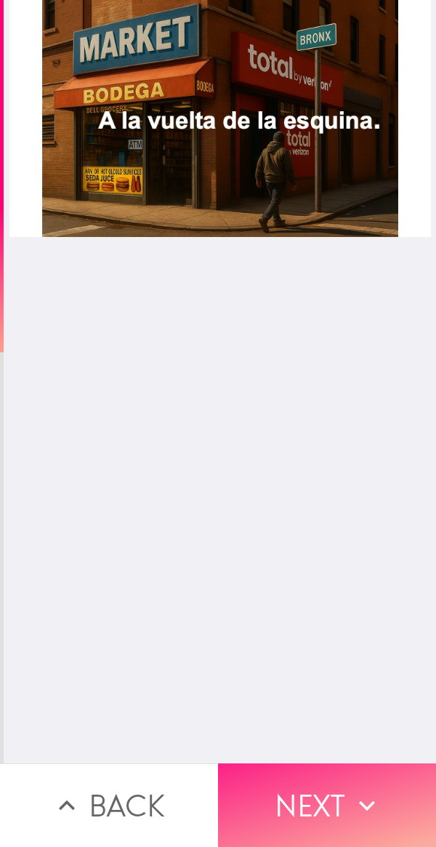
click at [314, 459] on button "Next" at bounding box center [327, 805] width 218 height 84
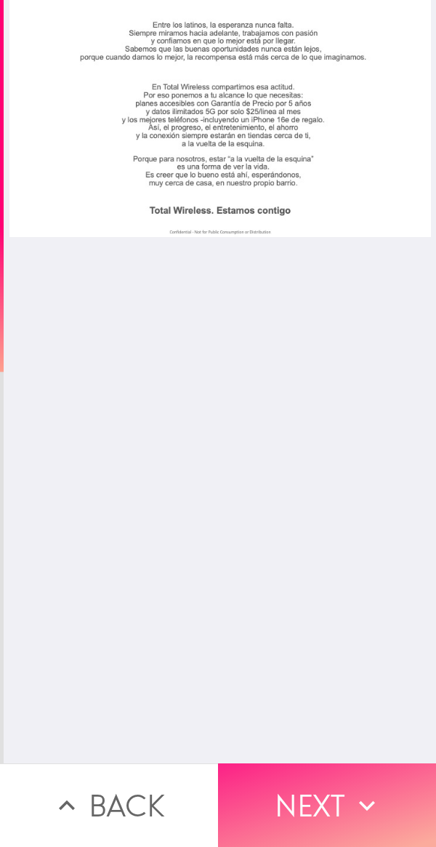
click at [343, 459] on button "Next" at bounding box center [327, 805] width 218 height 84
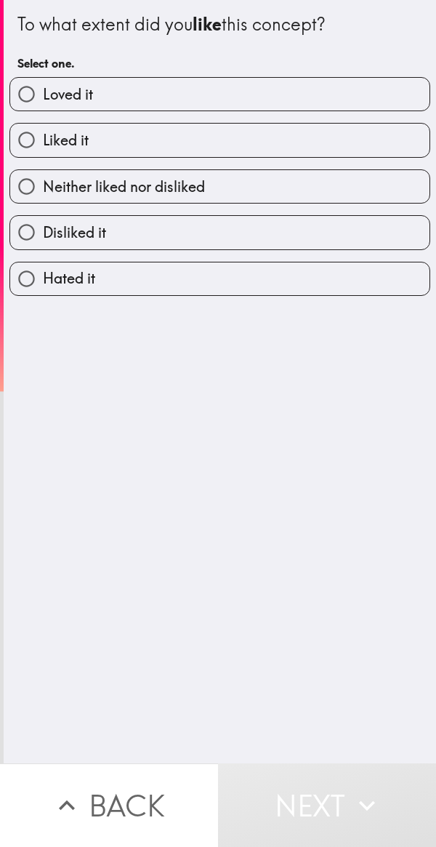
click at [53, 98] on span "Loved it" at bounding box center [68, 94] width 50 height 20
click at [43, 98] on input "Loved it" at bounding box center [26, 94] width 33 height 33
radio input "true"
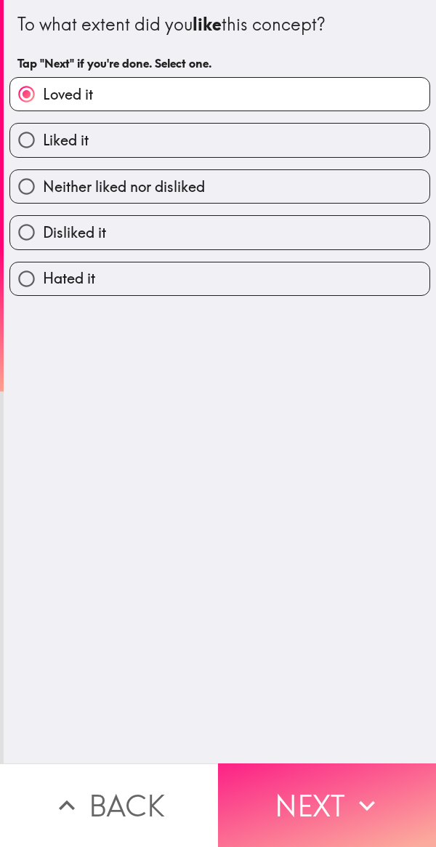
click at [334, 459] on button "Next" at bounding box center [327, 805] width 218 height 84
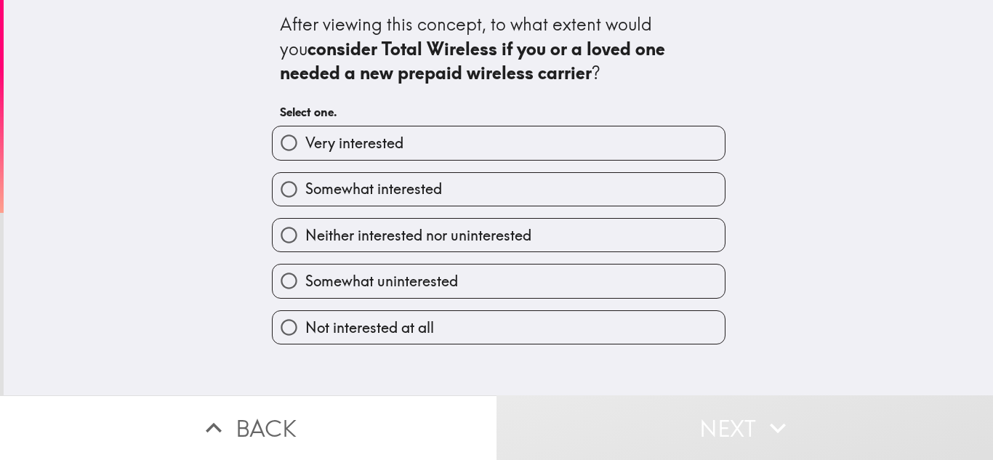
click at [873, 78] on div "After viewing this concept, to what extent would you consider Total Wireless if…" at bounding box center [498, 197] width 989 height 395
click at [433, 145] on label "Very interested" at bounding box center [499, 142] width 452 height 33
click at [305, 145] on input "Very interested" at bounding box center [289, 142] width 33 height 33
radio input "true"
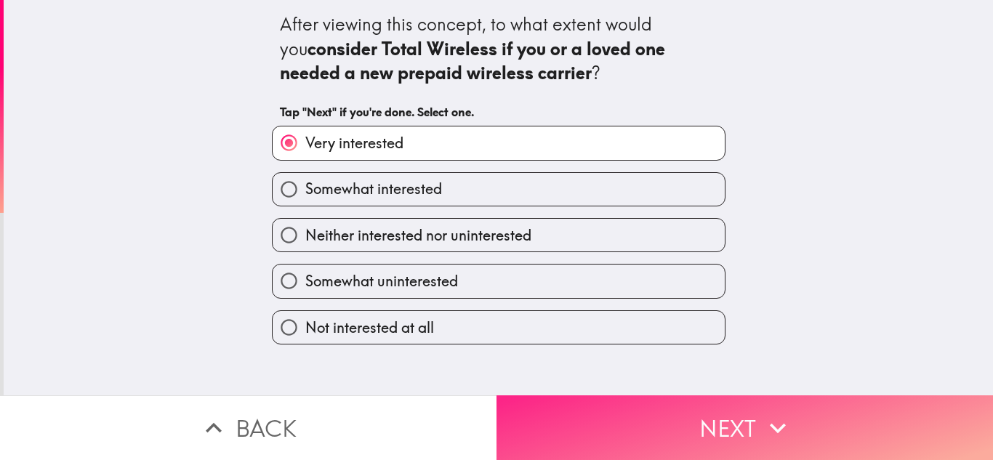
click at [732, 411] on button "Next" at bounding box center [744, 427] width 496 height 65
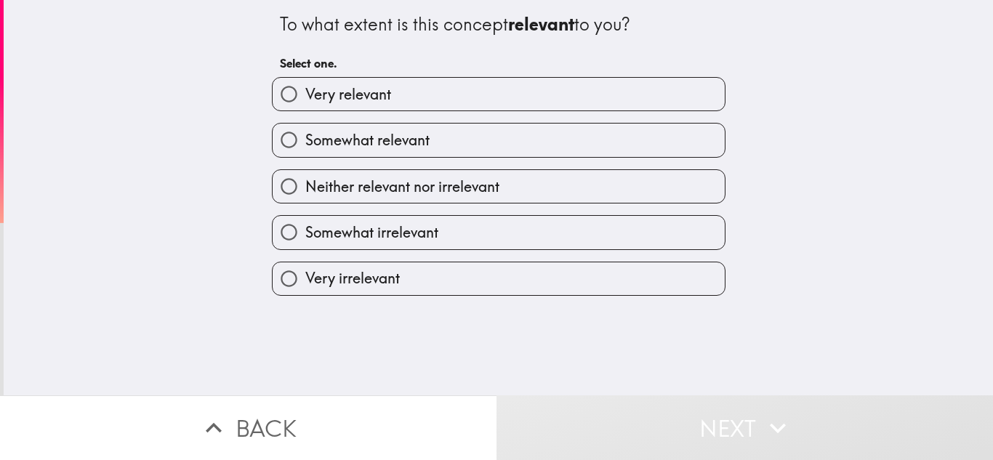
click at [355, 135] on span "Somewhat relevant" at bounding box center [367, 140] width 124 height 20
click at [305, 135] on input "Somewhat relevant" at bounding box center [289, 140] width 33 height 33
radio input "true"
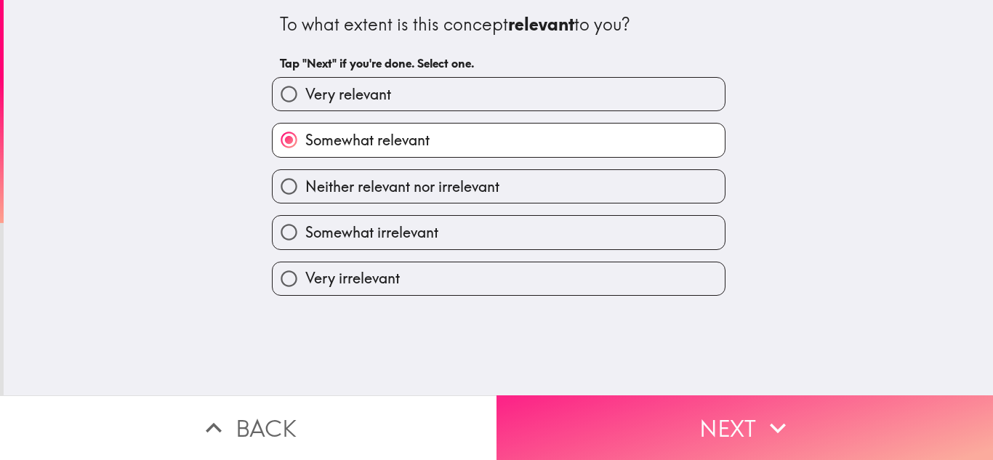
click at [809, 430] on button "Next" at bounding box center [744, 427] width 496 height 65
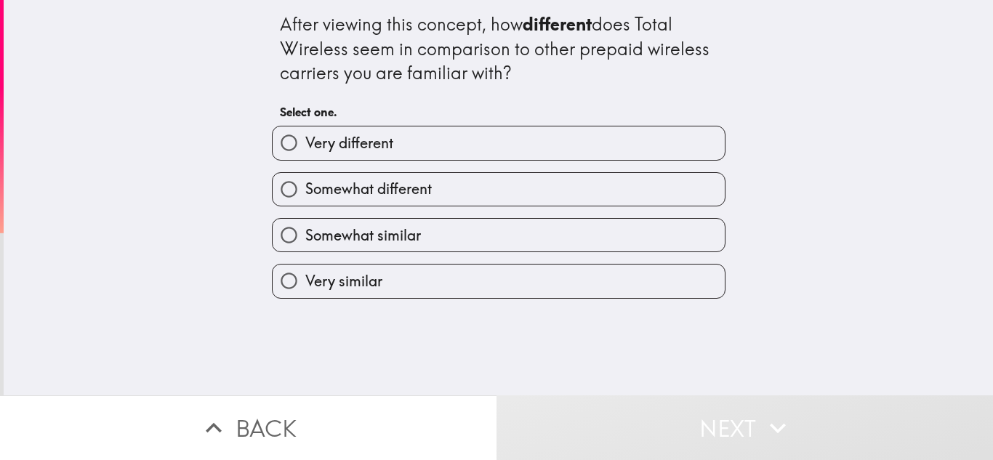
click at [374, 157] on label "Very different" at bounding box center [499, 142] width 452 height 33
click at [305, 157] on input "Very different" at bounding box center [289, 142] width 33 height 33
radio input "true"
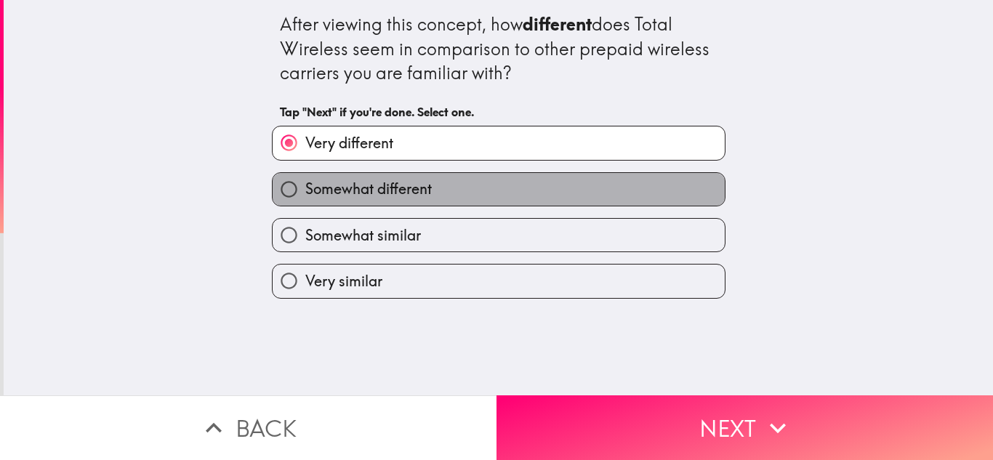
click at [435, 196] on label "Somewhat different" at bounding box center [499, 189] width 452 height 33
click at [305, 196] on input "Somewhat different" at bounding box center [289, 189] width 33 height 33
radio input "true"
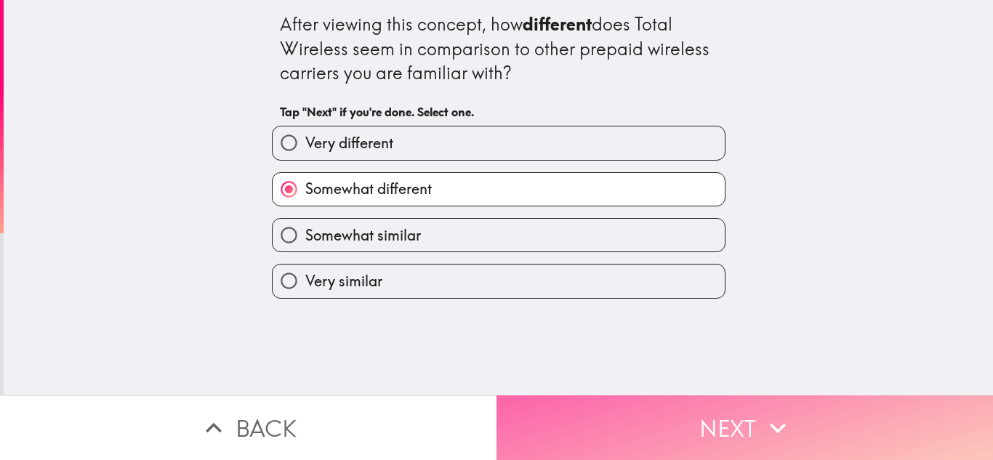
click at [718, 396] on button "Next" at bounding box center [744, 427] width 496 height 65
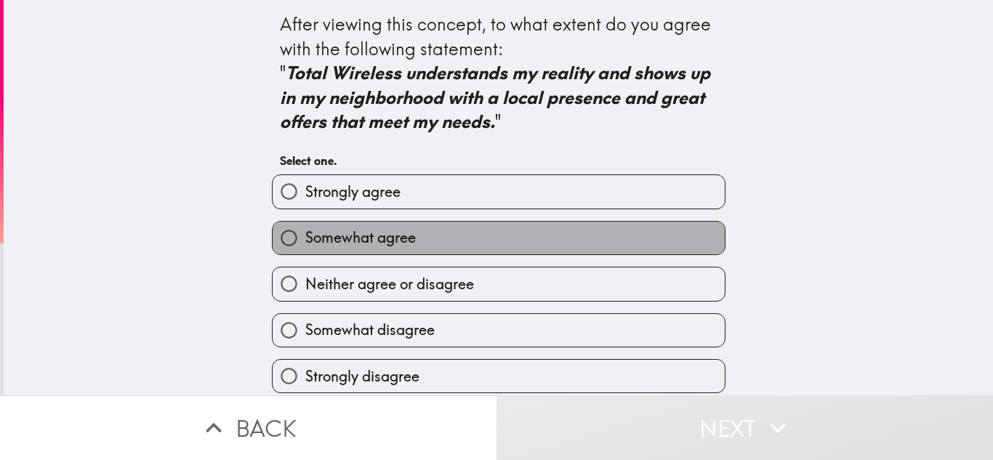
click at [464, 244] on label "Somewhat agree" at bounding box center [499, 238] width 452 height 33
click at [305, 244] on input "Somewhat agree" at bounding box center [289, 238] width 33 height 33
radio input "true"
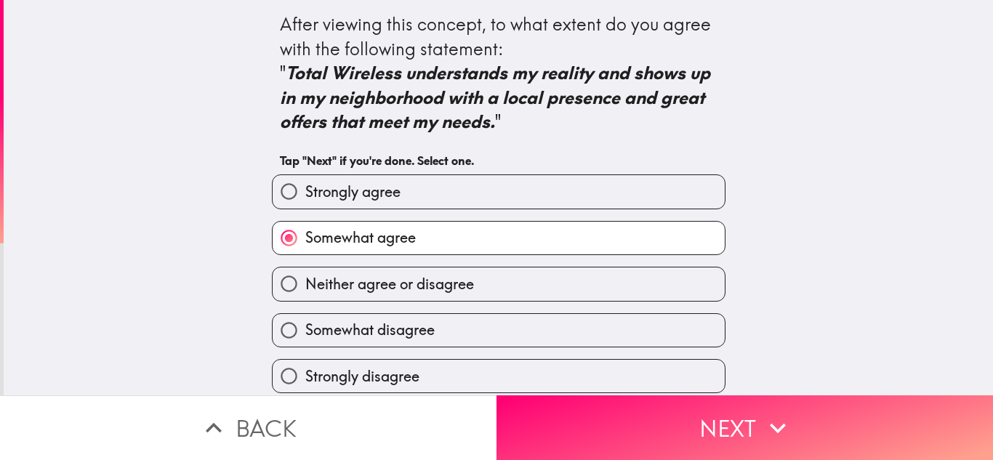
scroll to position [9, 0]
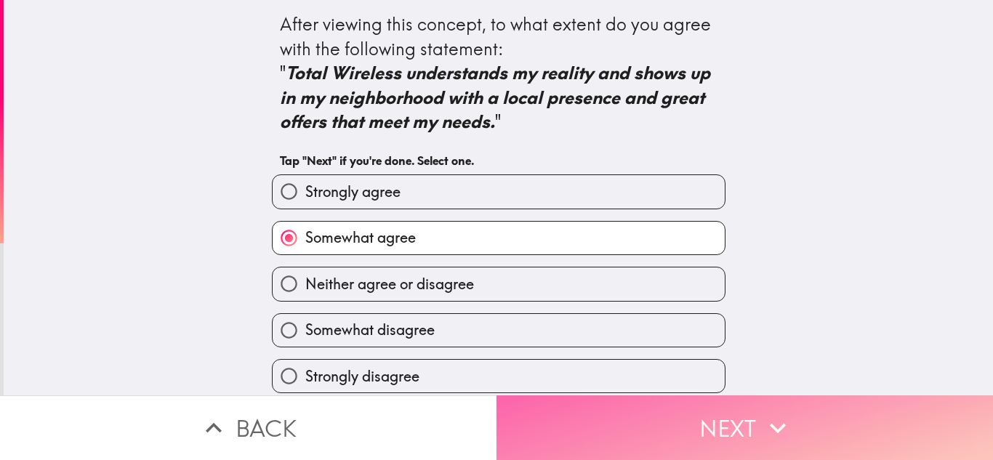
click at [762, 422] on icon "button" at bounding box center [778, 428] width 32 height 32
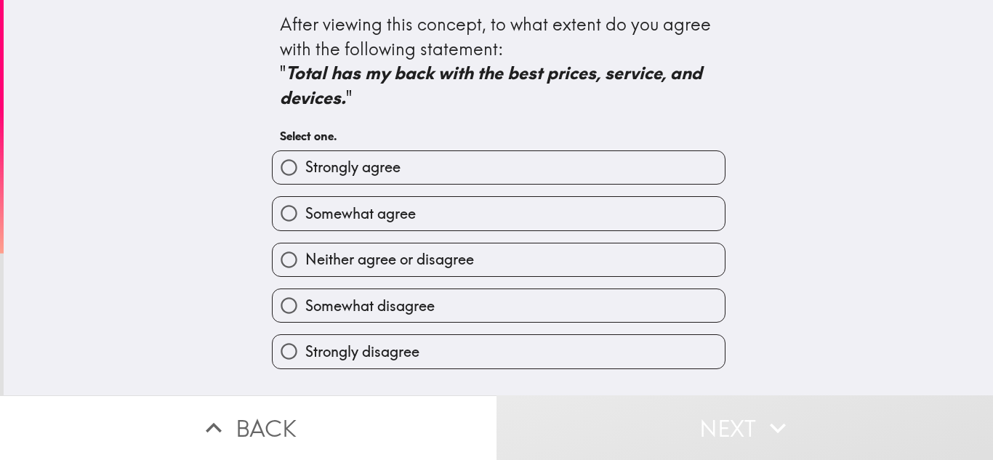
click at [336, 212] on span "Somewhat agree" at bounding box center [360, 214] width 110 height 20
click at [305, 212] on input "Somewhat agree" at bounding box center [289, 213] width 33 height 33
radio input "true"
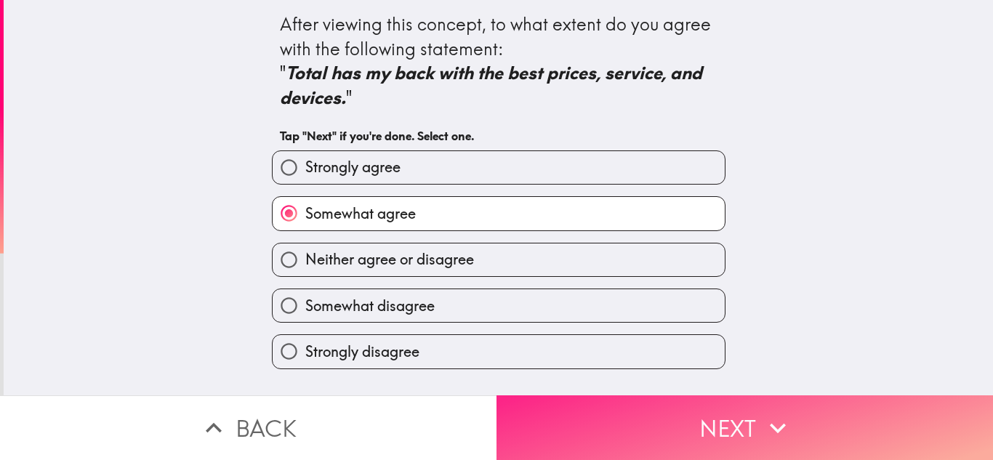
click at [745, 416] on button "Next" at bounding box center [744, 427] width 496 height 65
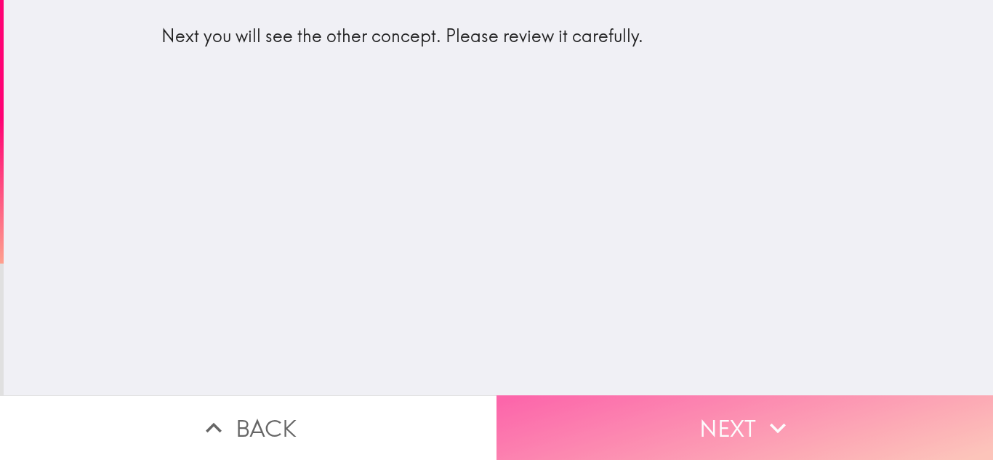
click at [699, 407] on button "Next" at bounding box center [744, 427] width 496 height 65
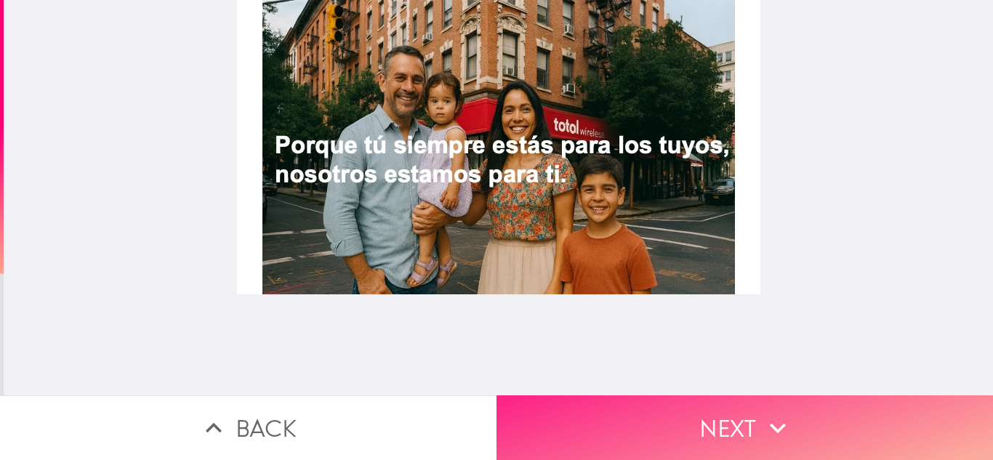
click at [685, 399] on button "Next" at bounding box center [744, 427] width 496 height 65
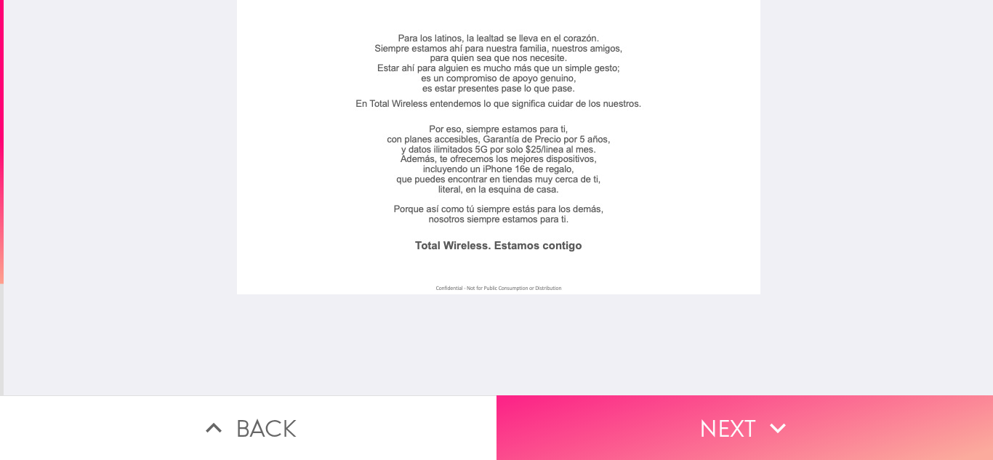
click at [685, 400] on button "Next" at bounding box center [744, 427] width 496 height 65
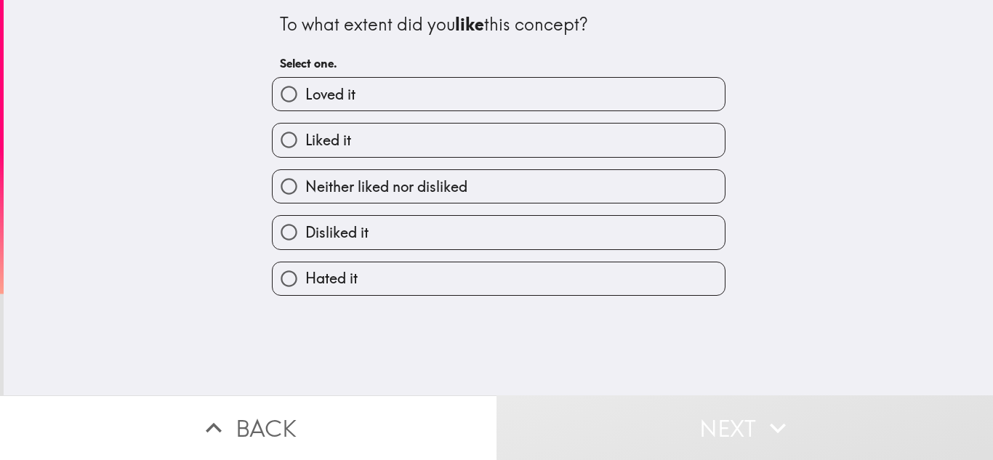
click at [275, 136] on input "Liked it" at bounding box center [289, 140] width 33 height 33
radio input "true"
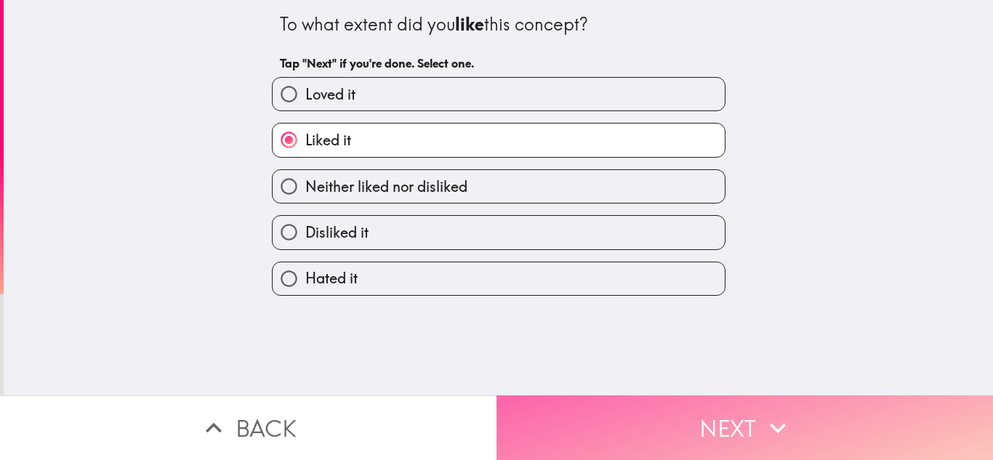
click at [719, 428] on button "Next" at bounding box center [744, 427] width 496 height 65
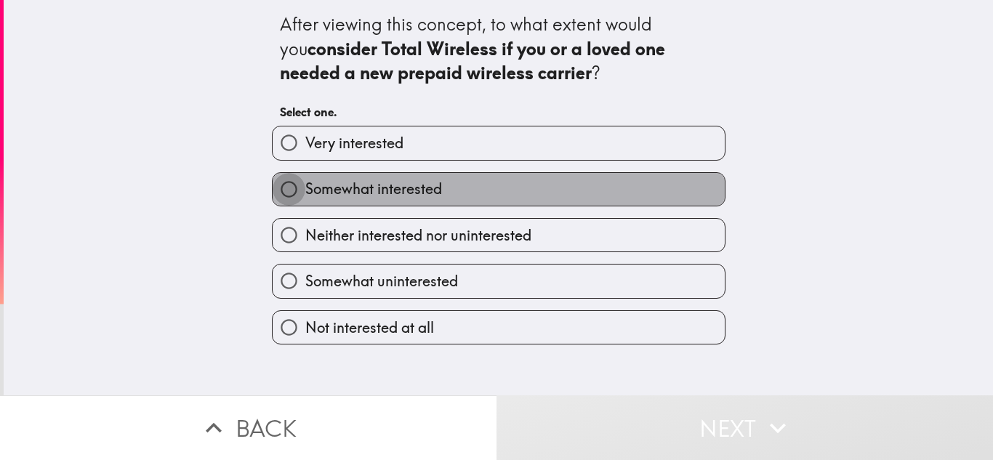
click at [283, 189] on input "Somewhat interested" at bounding box center [289, 189] width 33 height 33
radio input "true"
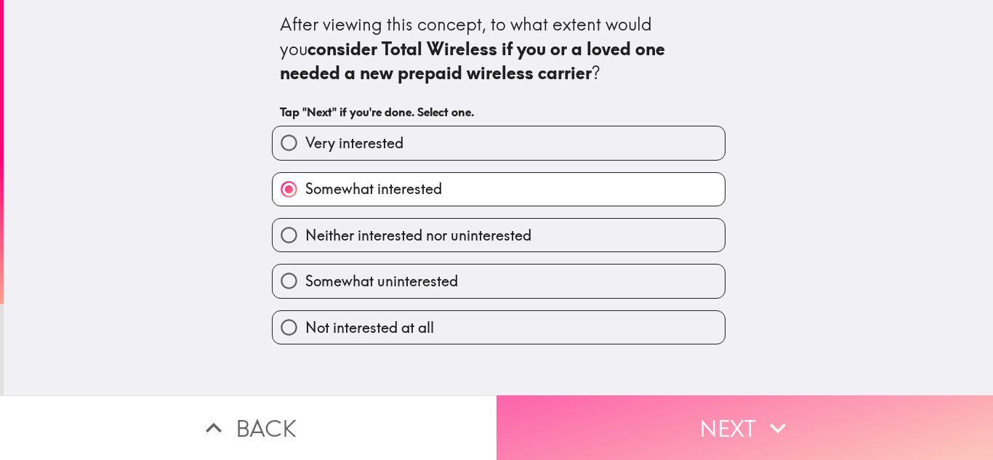
click at [688, 429] on button "Next" at bounding box center [744, 427] width 496 height 65
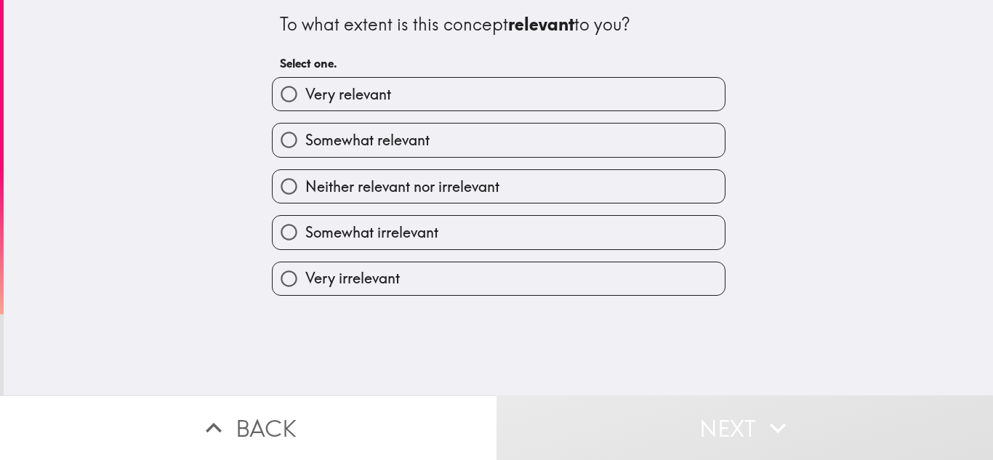
click at [347, 136] on span "Somewhat relevant" at bounding box center [367, 140] width 124 height 20
click at [305, 136] on input "Somewhat relevant" at bounding box center [289, 140] width 33 height 33
radio input "true"
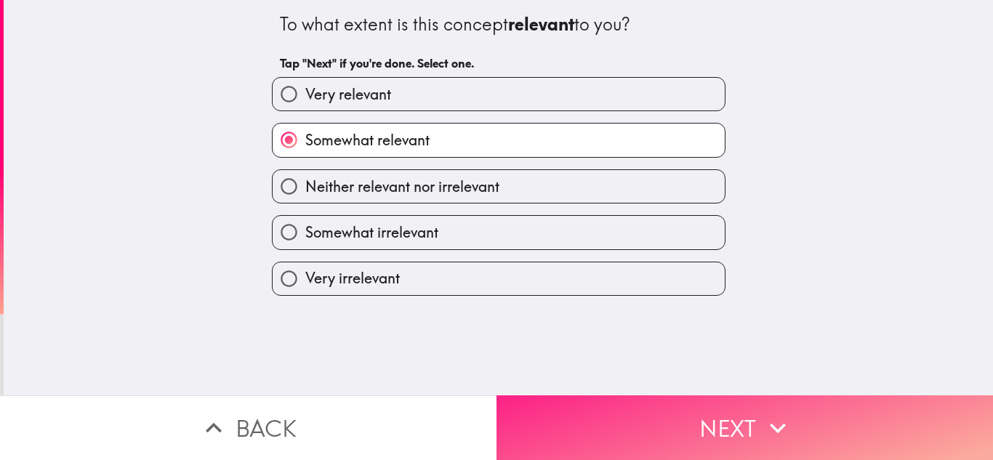
click at [652, 406] on button "Next" at bounding box center [744, 427] width 496 height 65
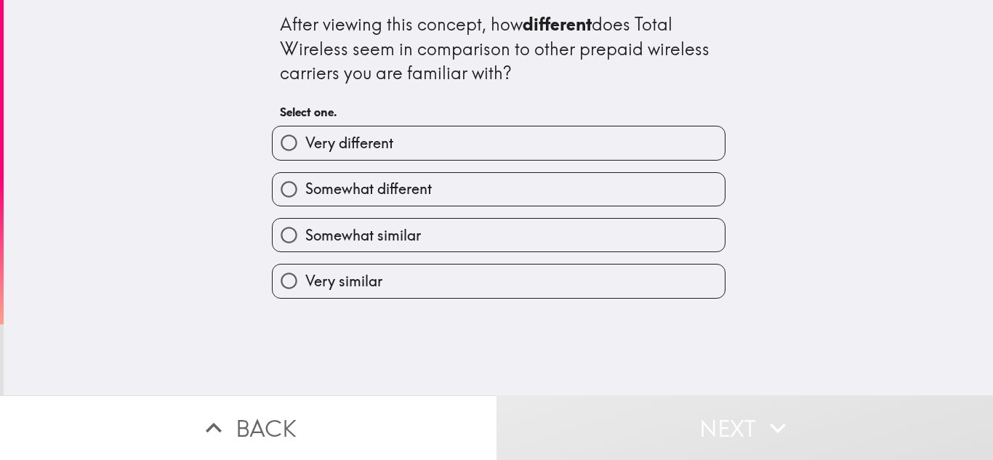
click at [329, 189] on span "Somewhat different" at bounding box center [368, 189] width 126 height 20
click at [305, 189] on input "Somewhat different" at bounding box center [289, 189] width 33 height 33
radio input "true"
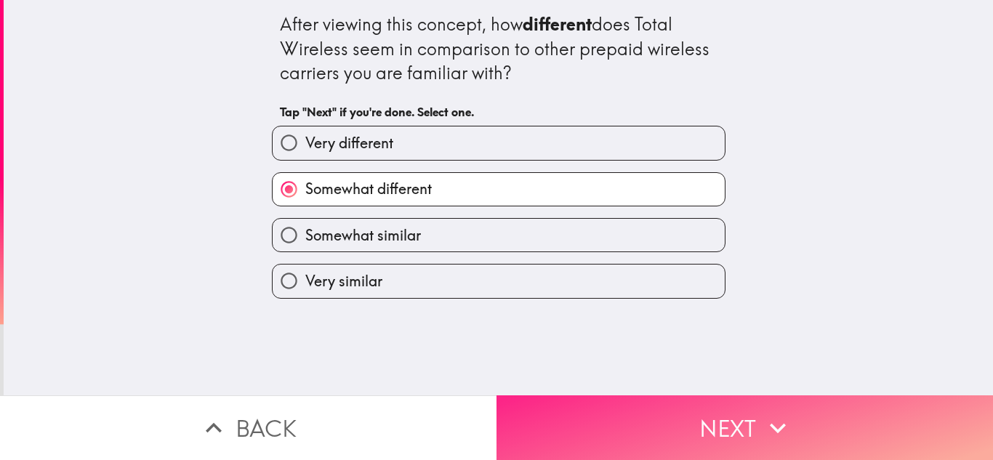
click at [613, 418] on button "Next" at bounding box center [744, 427] width 496 height 65
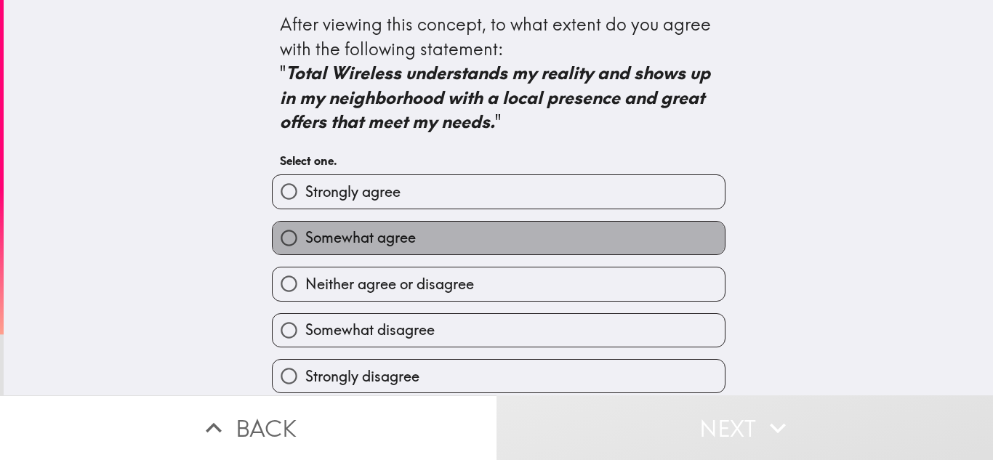
click at [339, 245] on span "Somewhat agree" at bounding box center [360, 238] width 110 height 20
click at [305, 245] on input "Somewhat agree" at bounding box center [289, 238] width 33 height 33
radio input "true"
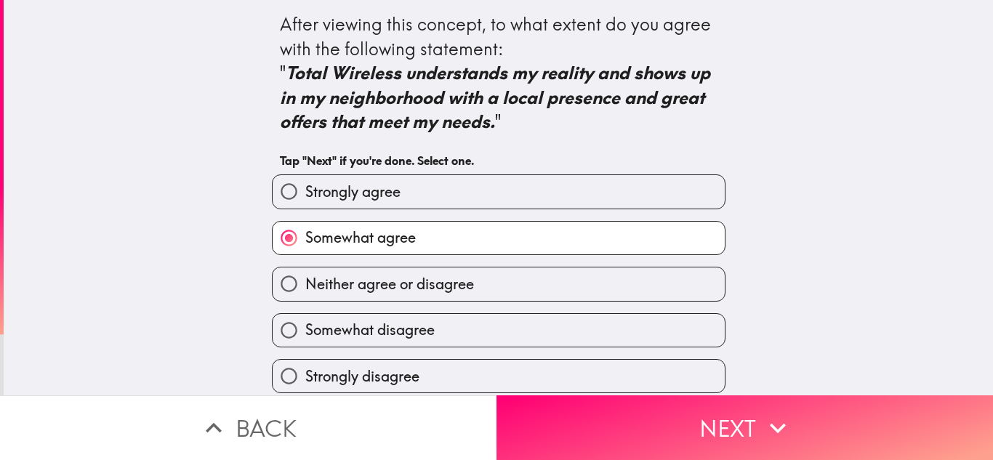
click at [326, 120] on icon "Total Wireless understands my reality and shows up in my neighborhood with a lo…" at bounding box center [497, 97] width 435 height 71
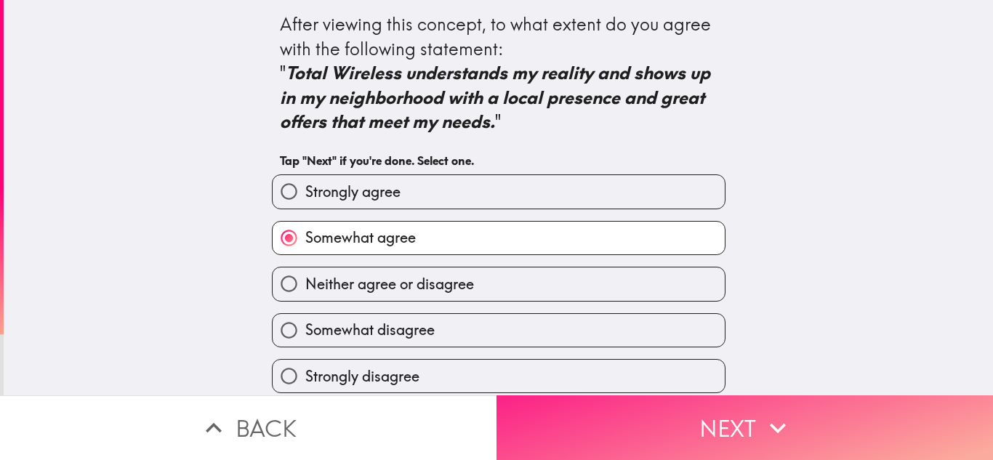
click at [609, 431] on button "Next" at bounding box center [744, 427] width 496 height 65
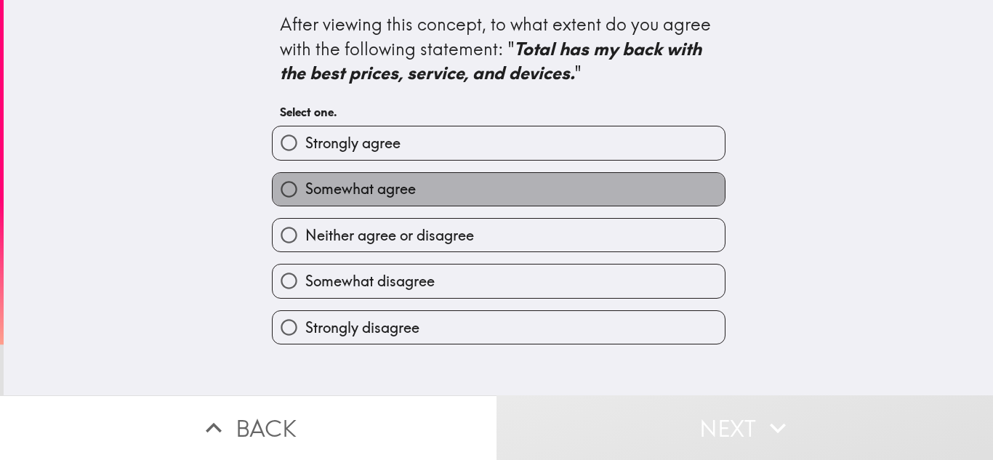
click at [398, 193] on span "Somewhat agree" at bounding box center [360, 189] width 110 height 20
click at [305, 193] on input "Somewhat agree" at bounding box center [289, 189] width 33 height 33
radio input "true"
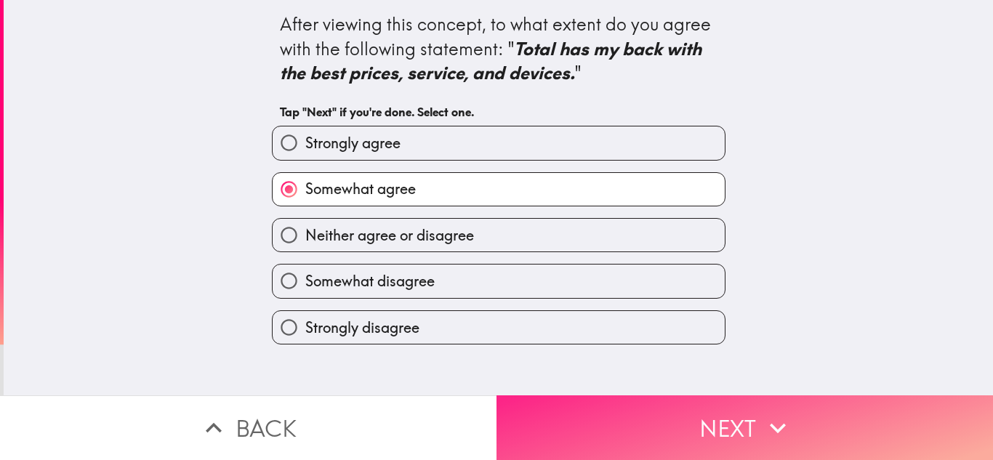
click at [652, 409] on button "Next" at bounding box center [744, 427] width 496 height 65
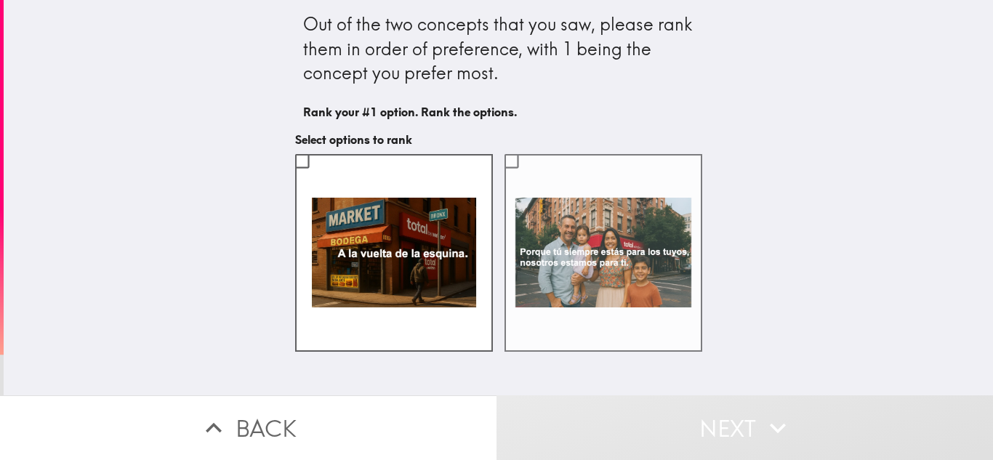
click at [507, 200] on label at bounding box center [603, 253] width 198 height 198
click at [507, 177] on input "checkbox" at bounding box center [511, 161] width 33 height 33
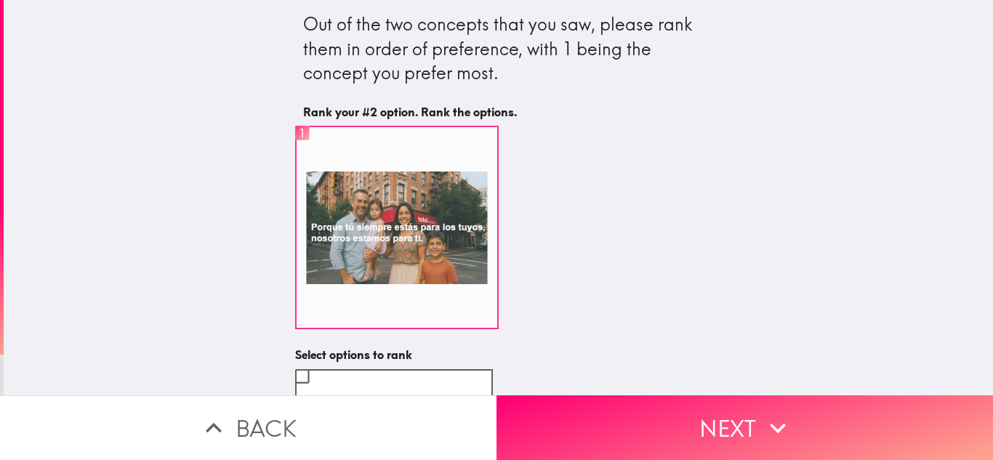
click at [365, 196] on label "1" at bounding box center [397, 228] width 204 height 204
click at [318, 153] on input "1" at bounding box center [302, 134] width 33 height 37
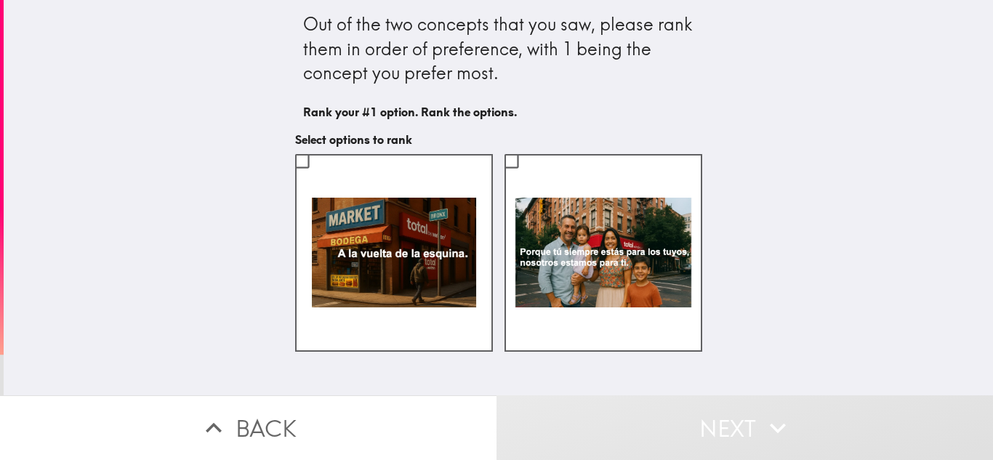
click at [365, 196] on label at bounding box center [394, 253] width 198 height 198
click at [318, 177] on input "checkbox" at bounding box center [302, 161] width 33 height 33
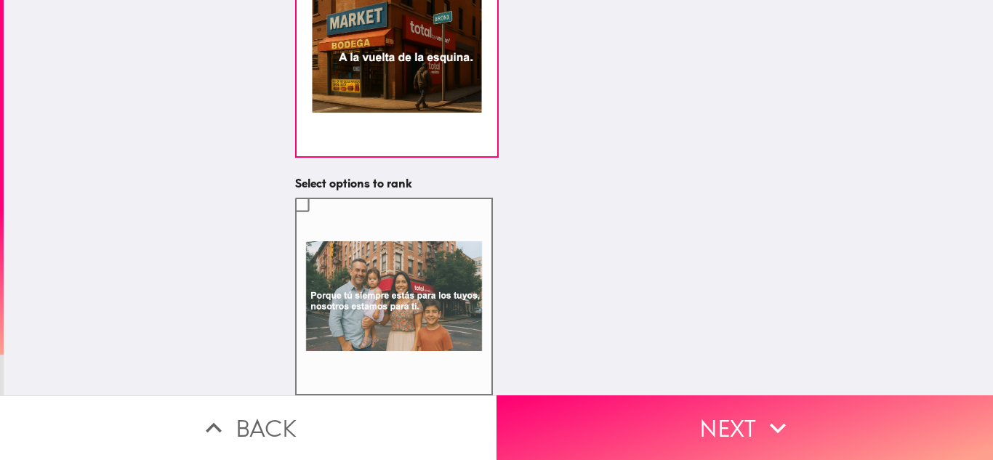
click at [388, 319] on label at bounding box center [394, 297] width 198 height 198
click at [318, 221] on input "checkbox" at bounding box center [302, 204] width 33 height 33
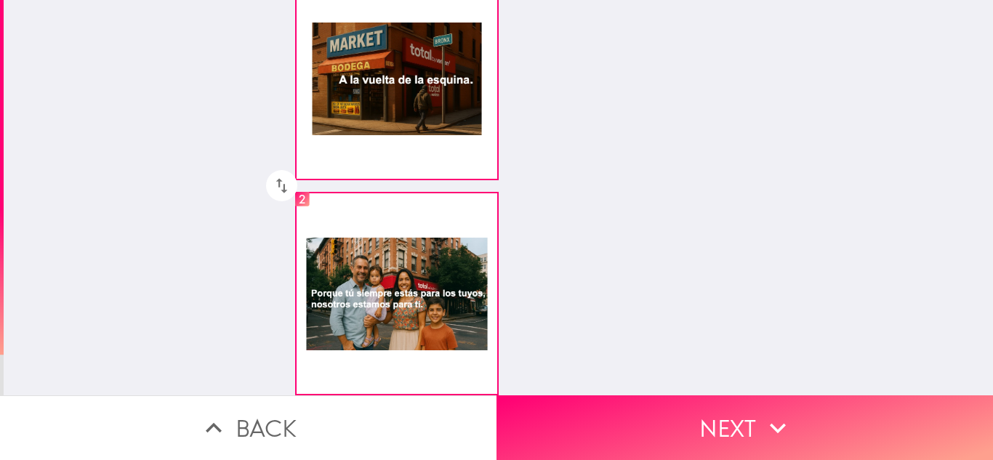
scroll to position [160, 0]
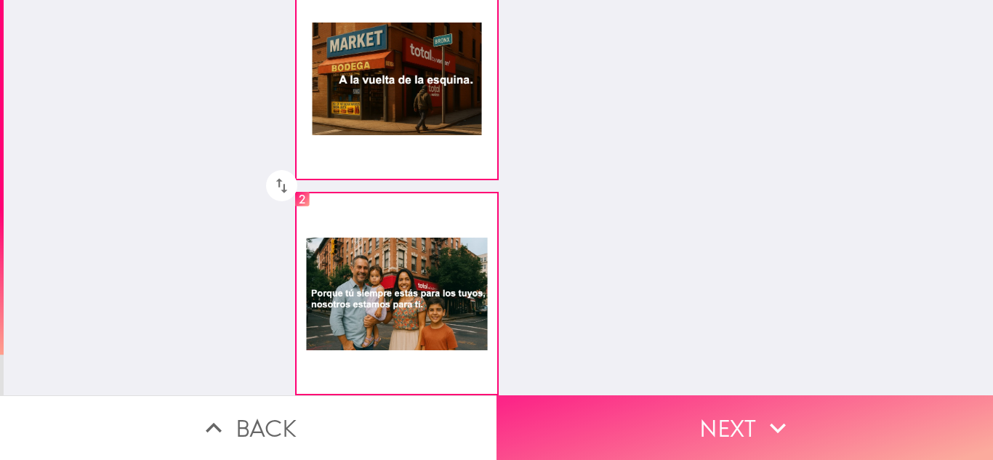
click at [773, 412] on icon "button" at bounding box center [778, 428] width 32 height 32
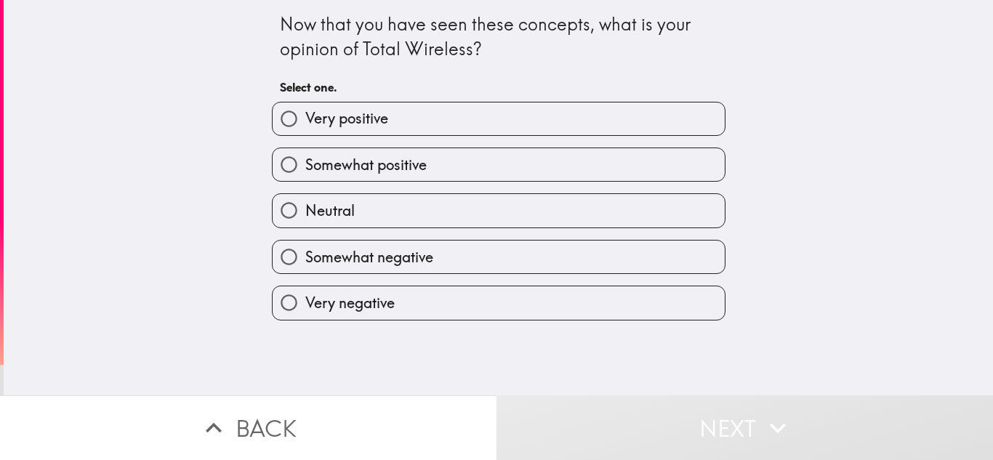
click at [398, 162] on span "Somewhat positive" at bounding box center [365, 165] width 121 height 20
click at [305, 162] on input "Somewhat positive" at bounding box center [289, 164] width 33 height 33
radio input "true"
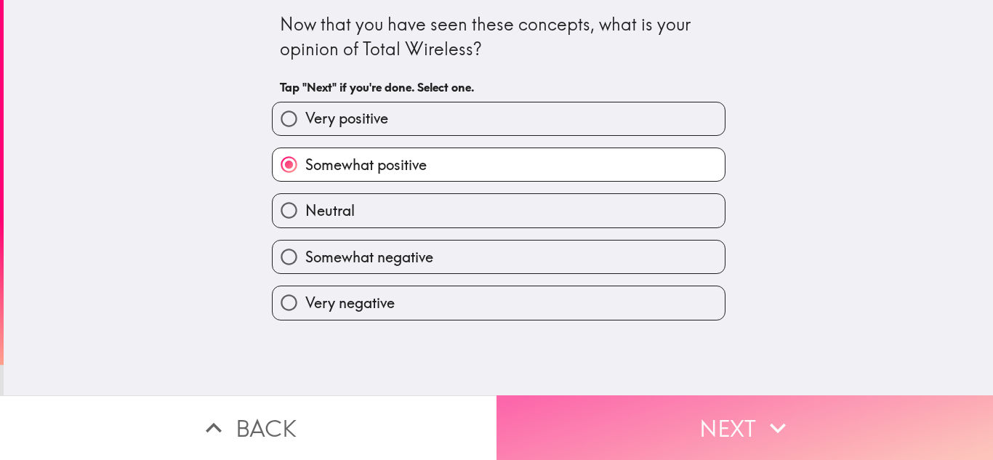
click at [754, 419] on button "Next" at bounding box center [744, 427] width 496 height 65
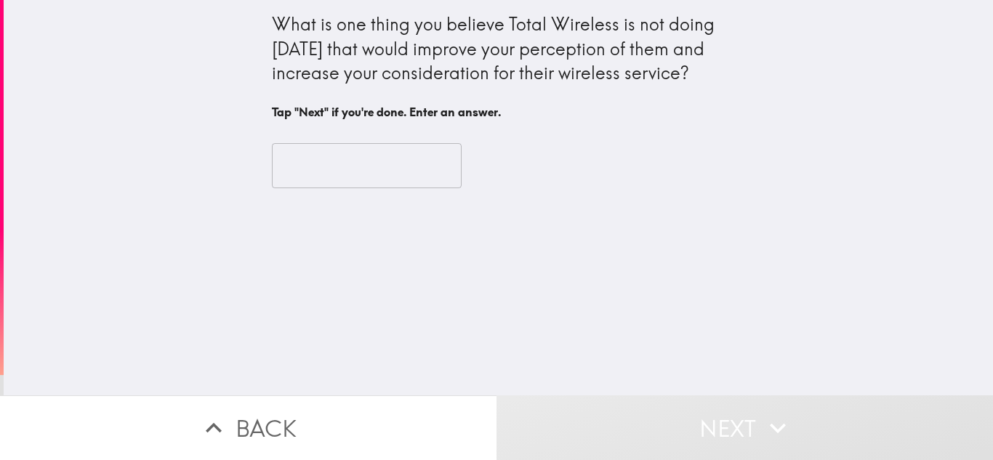
drag, startPoint x: 672, startPoint y: 68, endPoint x: 262, endPoint y: 25, distance: 411.5
click at [272, 25] on div "What is one thing you believe Total Wireless is not doing [DATE] that would imp…" at bounding box center [499, 48] width 454 height 73
click at [309, 177] on input "text" at bounding box center [367, 165] width 190 height 45
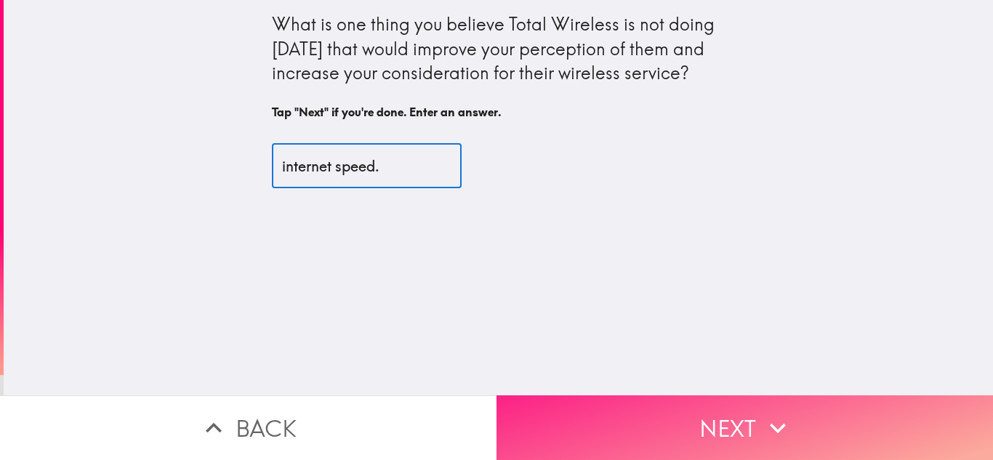
type input "internet speed."
click at [646, 409] on button "Next" at bounding box center [744, 427] width 496 height 65
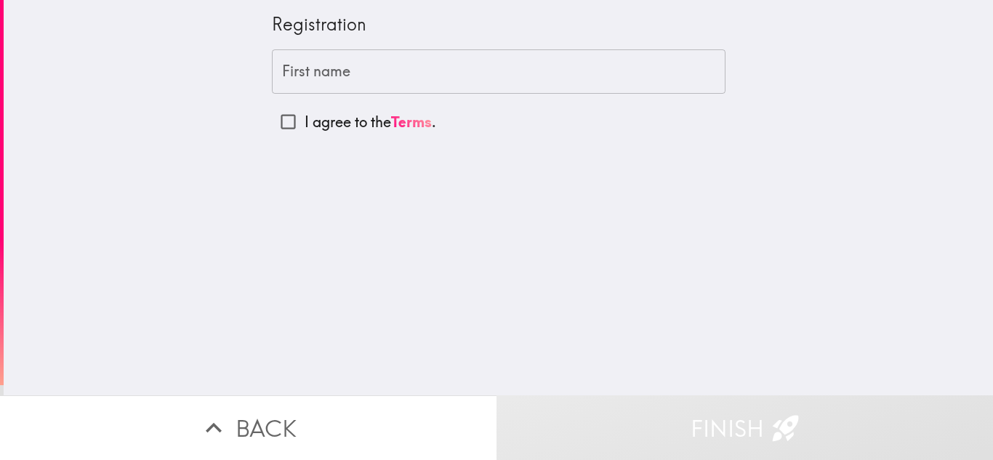
click at [327, 79] on input "First name" at bounding box center [499, 71] width 454 height 45
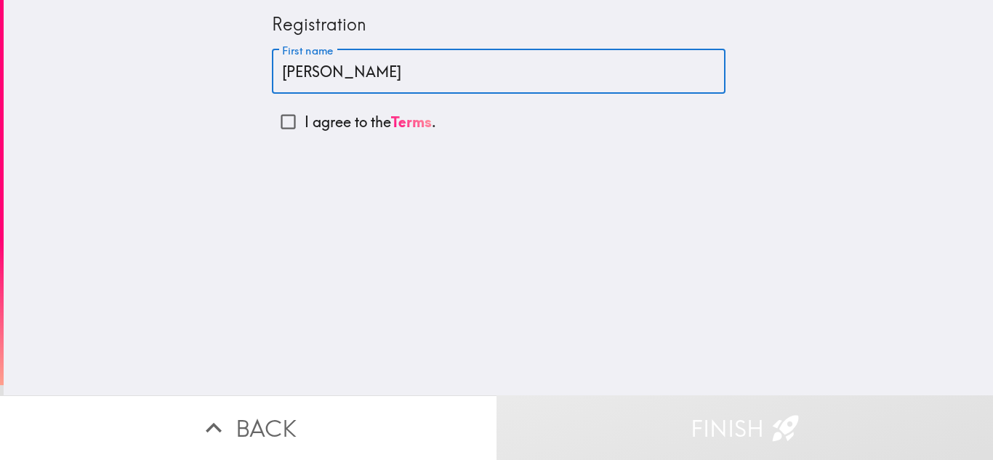
type input "[PERSON_NAME]"
click at [281, 122] on input "I agree to the Terms ." at bounding box center [288, 121] width 33 height 33
checkbox input "true"
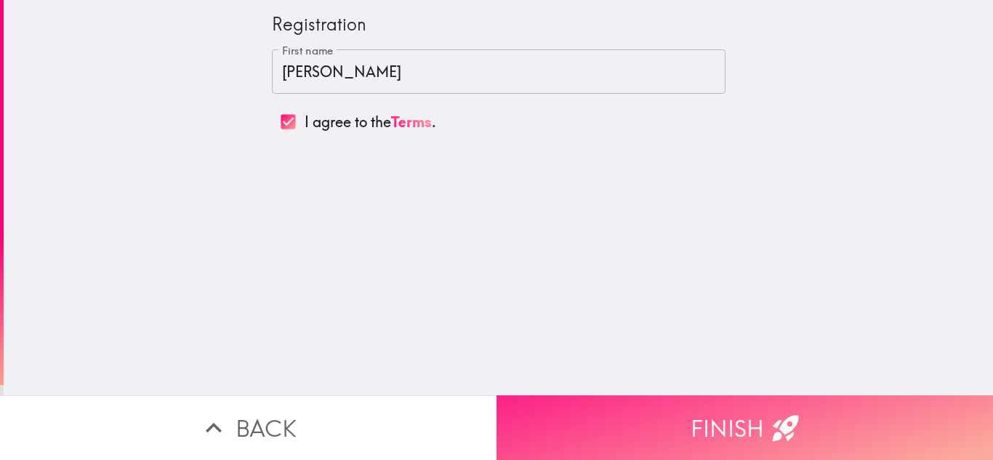
click at [651, 405] on button "Finish" at bounding box center [744, 427] width 496 height 65
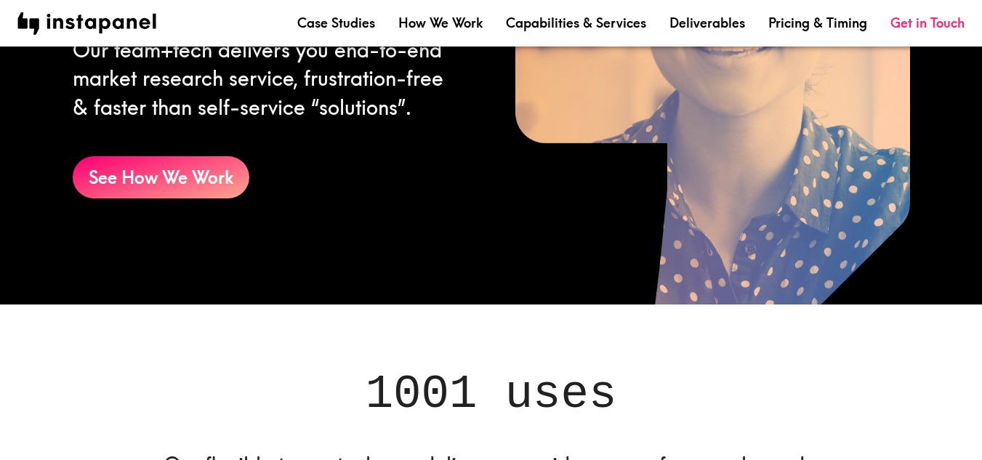
scroll to position [1236, 0]
